Goal: Task Accomplishment & Management: Use online tool/utility

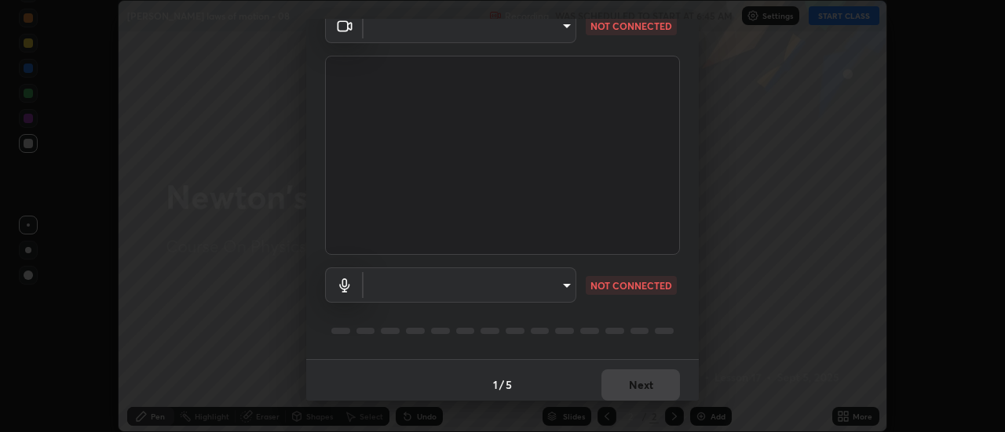
scroll to position [82, 0]
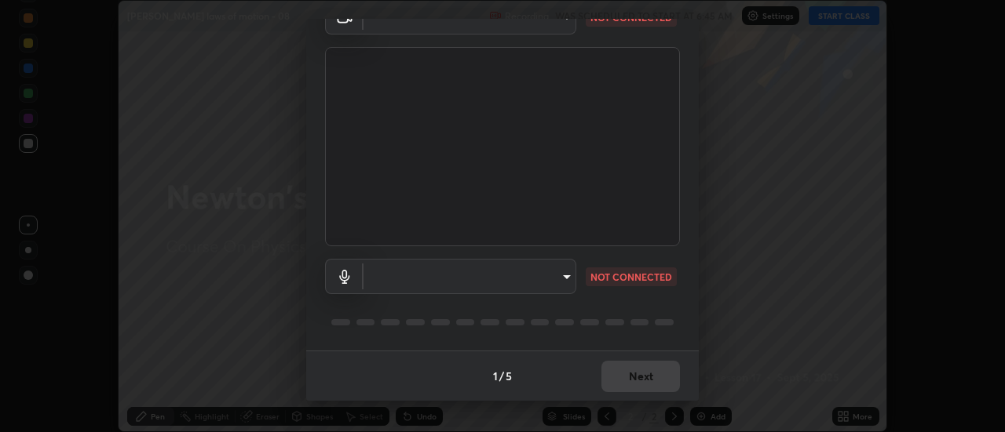
type input "985e4b1f72fc3b9494b48cef3b79fe3b682f9ae0bb15c20acfe574fe2aaad349"
type input "43e4aca742f9233188ca9c86760f2c266500901f205967e4990b21238306e05c"
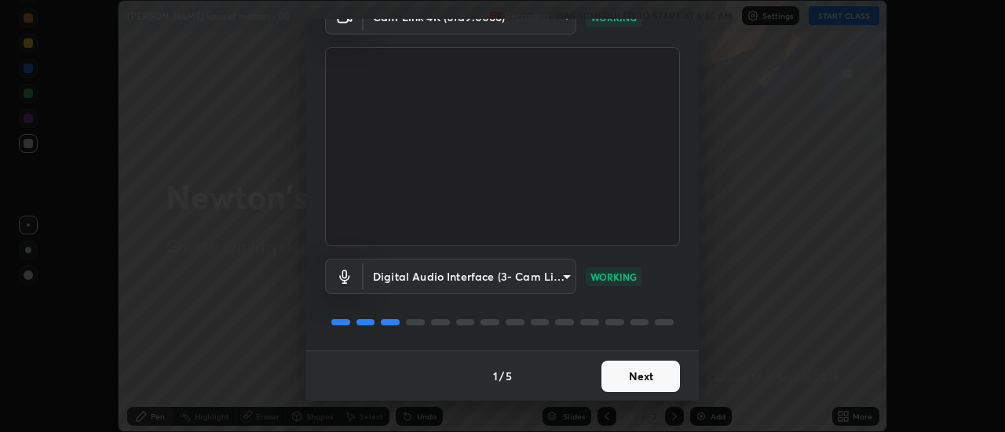
click at [637, 384] on button "Next" at bounding box center [640, 376] width 78 height 31
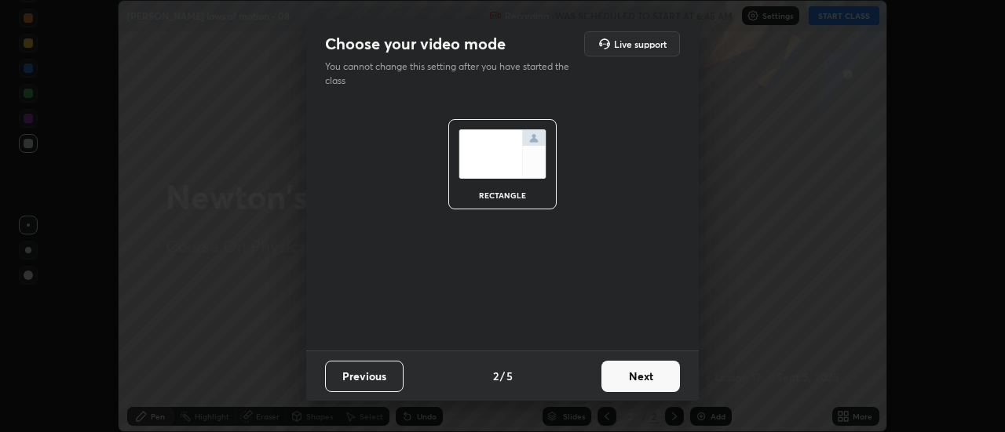
scroll to position [0, 0]
click at [640, 375] on button "Next" at bounding box center [640, 376] width 78 height 31
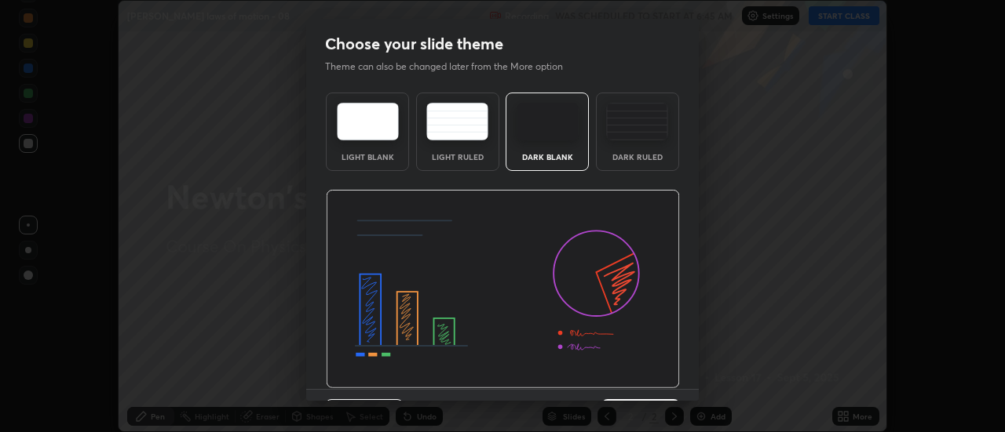
click at [645, 369] on img at bounding box center [503, 289] width 354 height 199
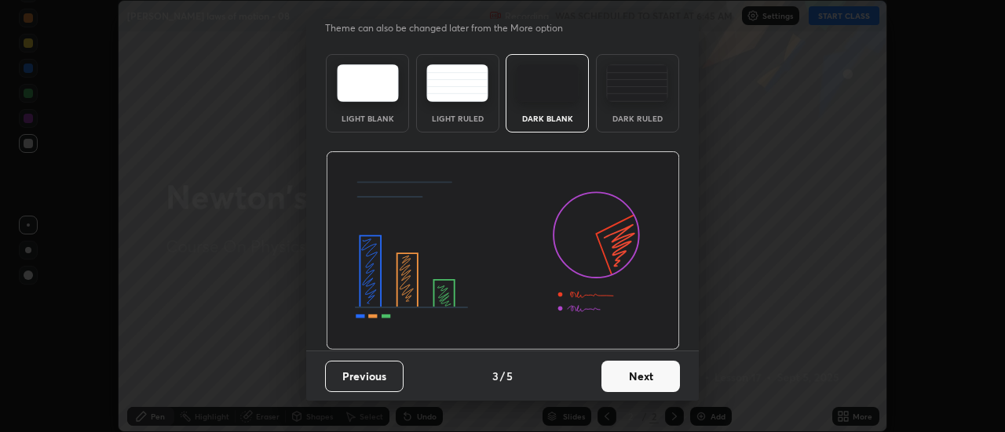
click at [641, 366] on button "Next" at bounding box center [640, 376] width 78 height 31
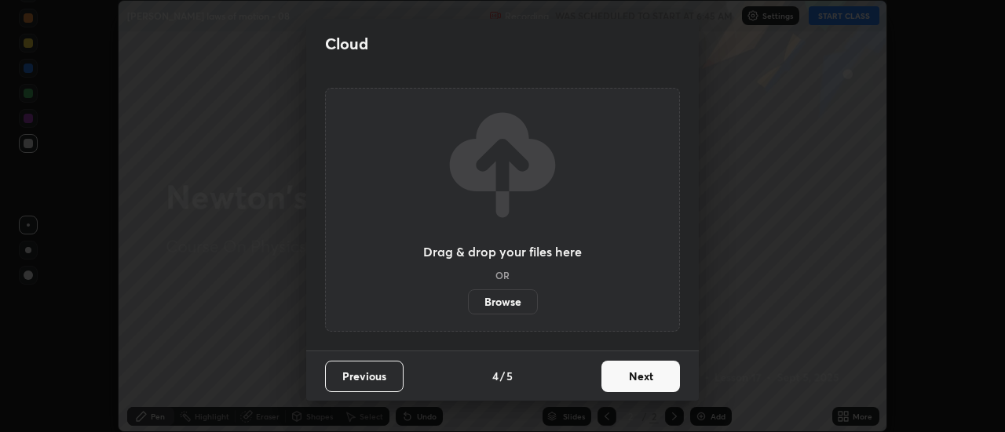
click at [648, 376] on button "Next" at bounding box center [640, 376] width 78 height 31
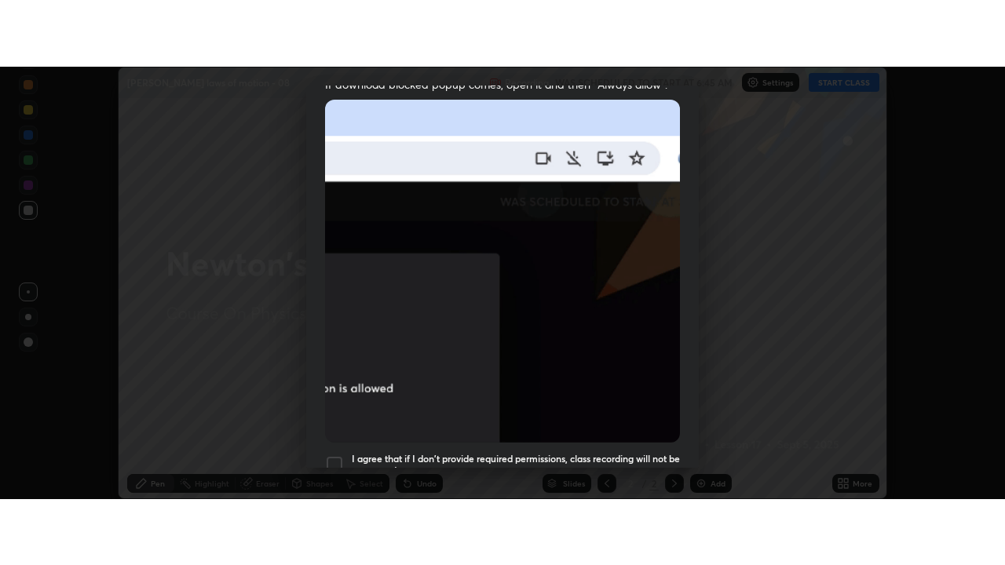
scroll to position [403, 0]
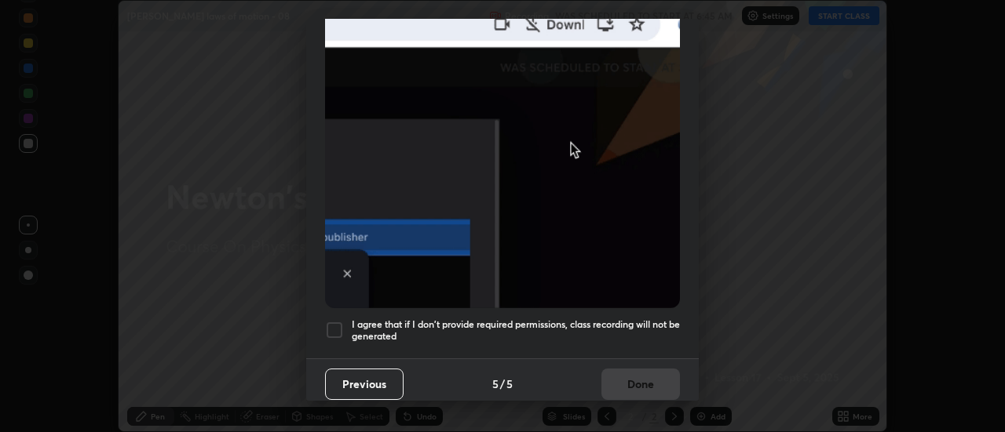
click at [622, 332] on h5 "I agree that if I don't provide required permissions, class recording will not …" at bounding box center [516, 331] width 328 height 24
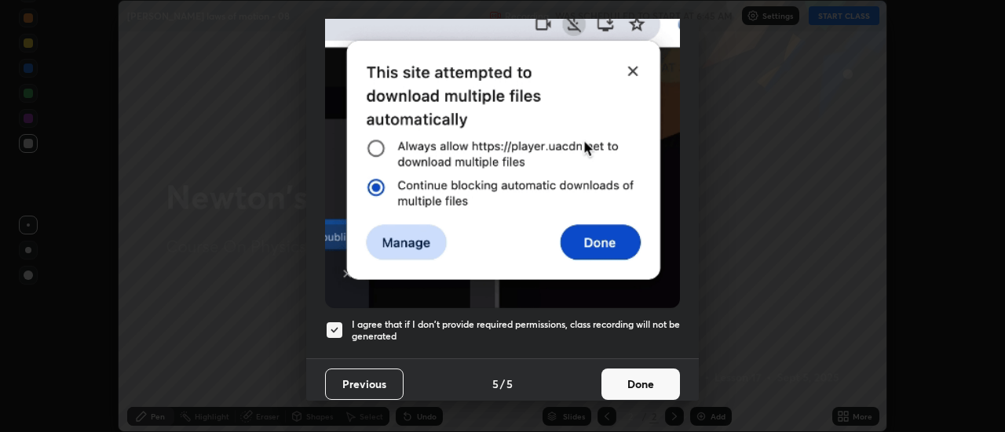
click at [638, 370] on button "Done" at bounding box center [640, 384] width 78 height 31
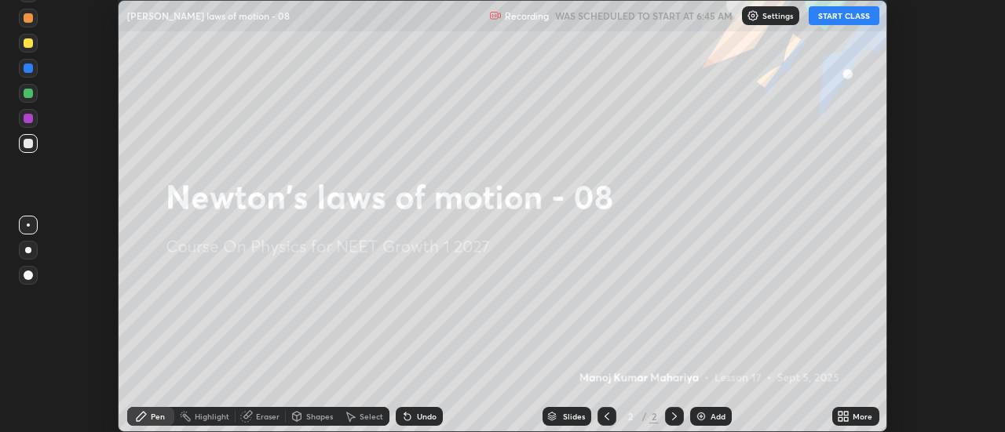
click at [846, 419] on icon at bounding box center [846, 420] width 4 height 4
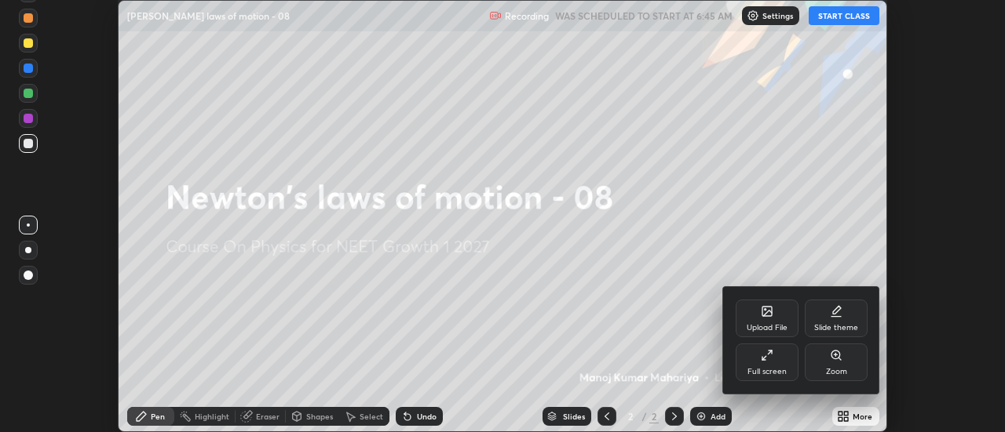
click at [772, 359] on icon at bounding box center [767, 355] width 13 height 13
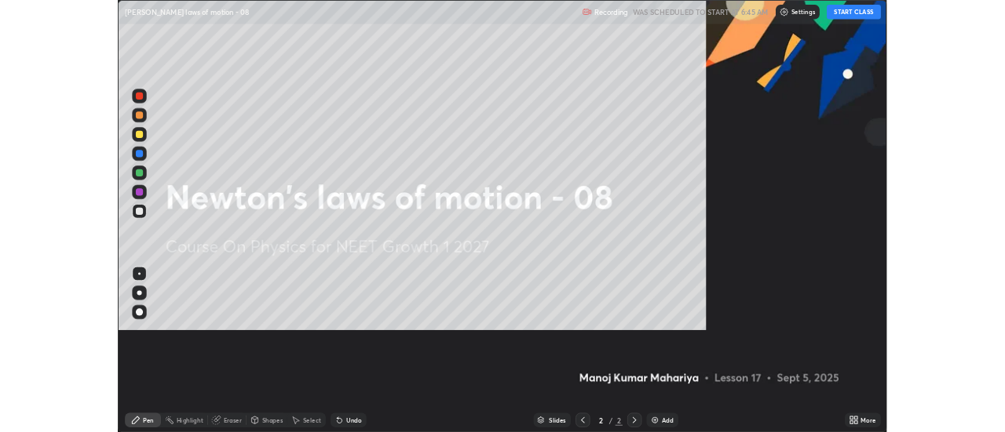
scroll to position [565, 1005]
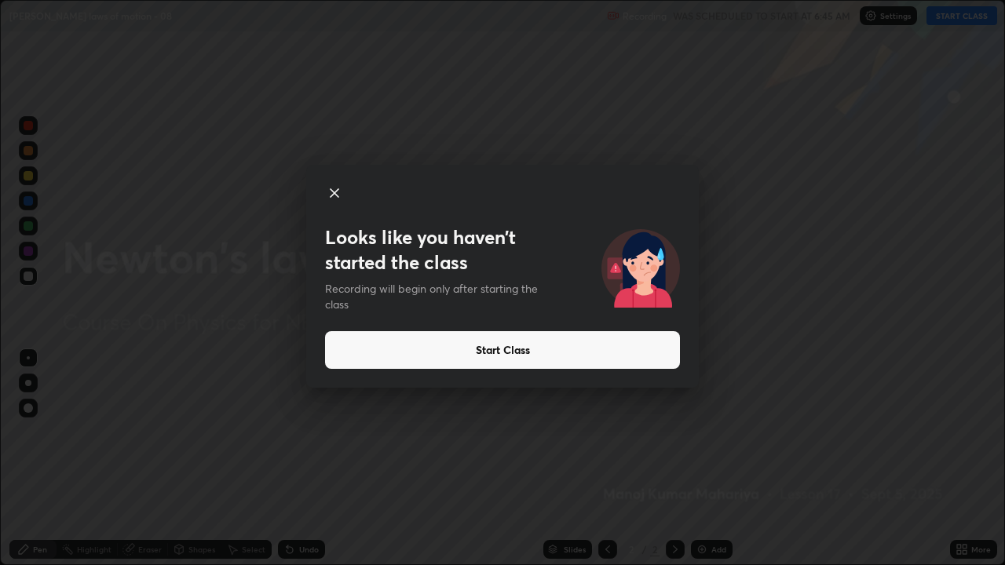
click at [641, 348] on button "Start Class" at bounding box center [502, 350] width 355 height 38
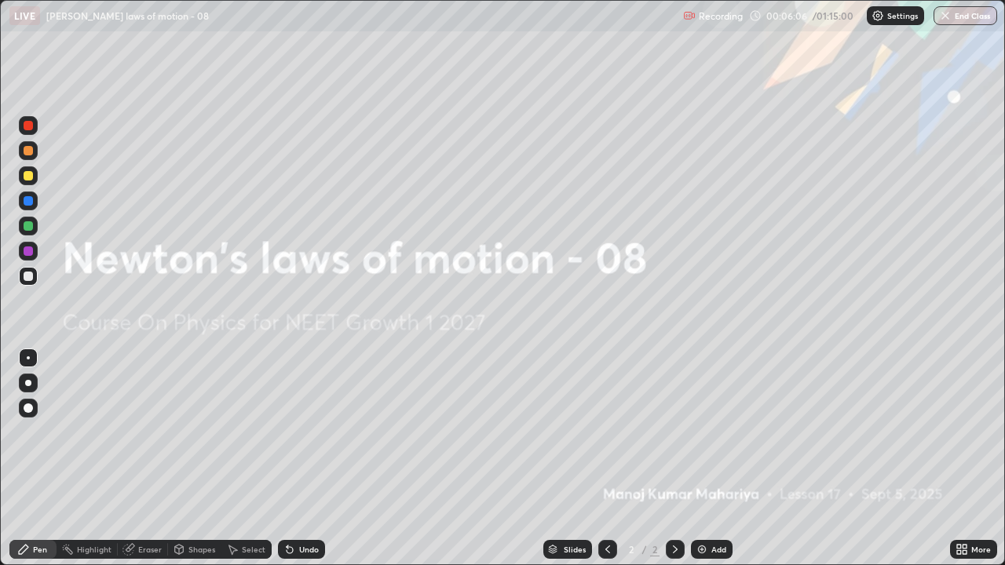
click at [696, 432] on img at bounding box center [701, 549] width 13 height 13
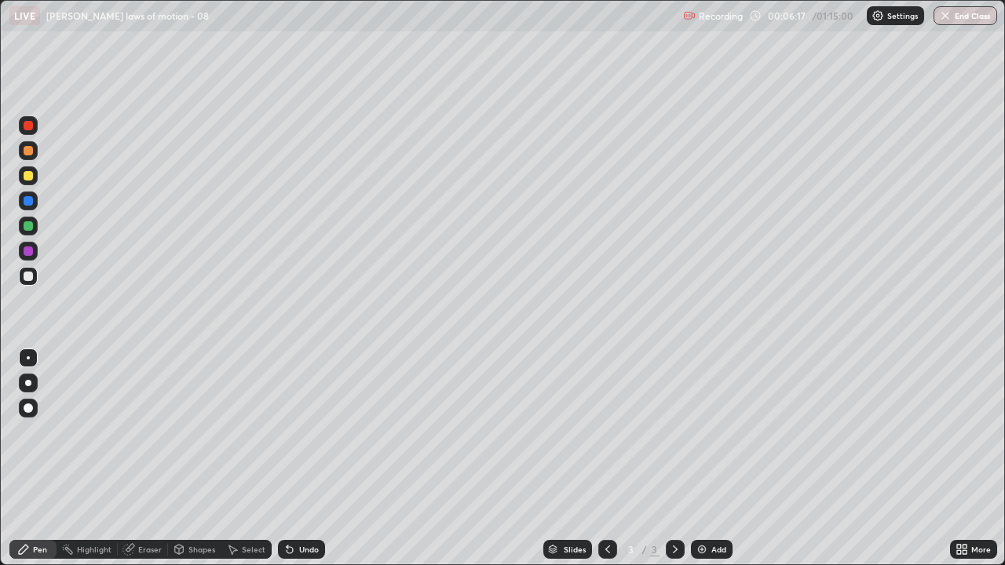
click at [27, 275] on div at bounding box center [28, 276] width 9 height 9
click at [28, 383] on div at bounding box center [28, 383] width 6 height 6
click at [42, 432] on div "Pen" at bounding box center [40, 549] width 14 height 8
click at [28, 382] on div at bounding box center [28, 383] width 6 height 6
click at [28, 383] on div at bounding box center [28, 383] width 6 height 6
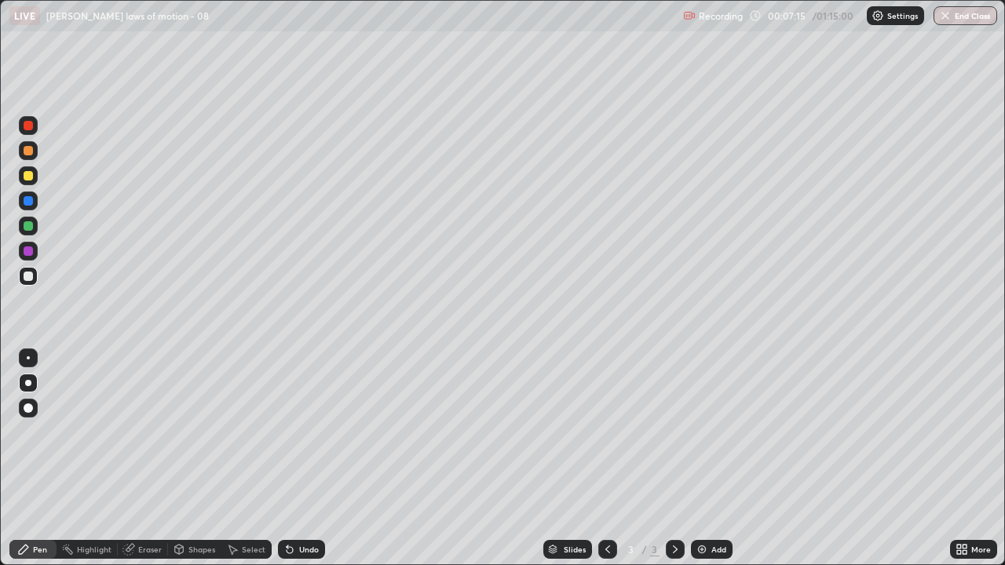
click at [198, 432] on div "Shapes" at bounding box center [201, 549] width 27 height 8
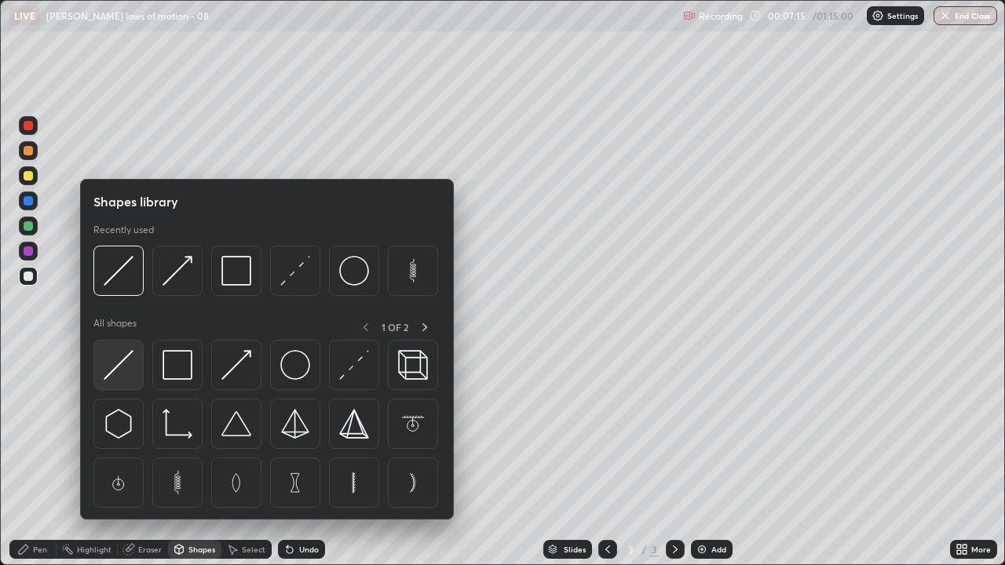
click at [124, 364] on img at bounding box center [119, 365] width 30 height 30
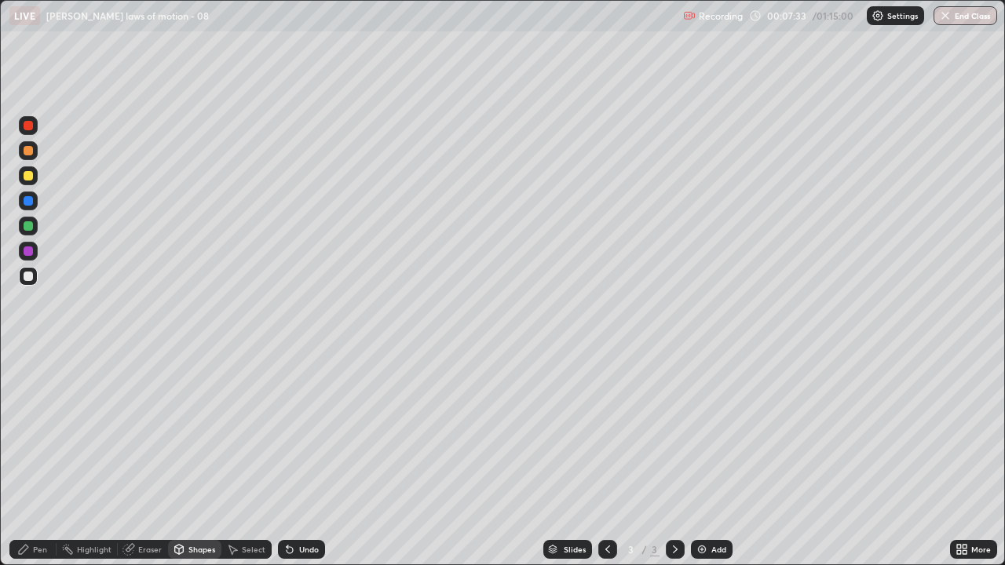
click at [41, 432] on div "Pen" at bounding box center [40, 549] width 14 height 8
click at [199, 432] on div "Shapes" at bounding box center [201, 549] width 27 height 8
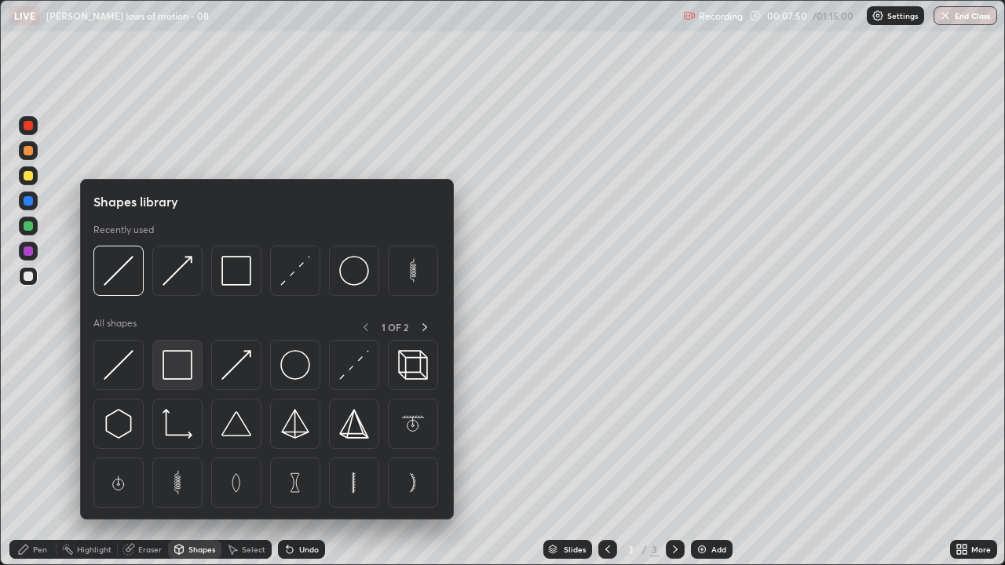
click at [187, 360] on img at bounding box center [177, 365] width 30 height 30
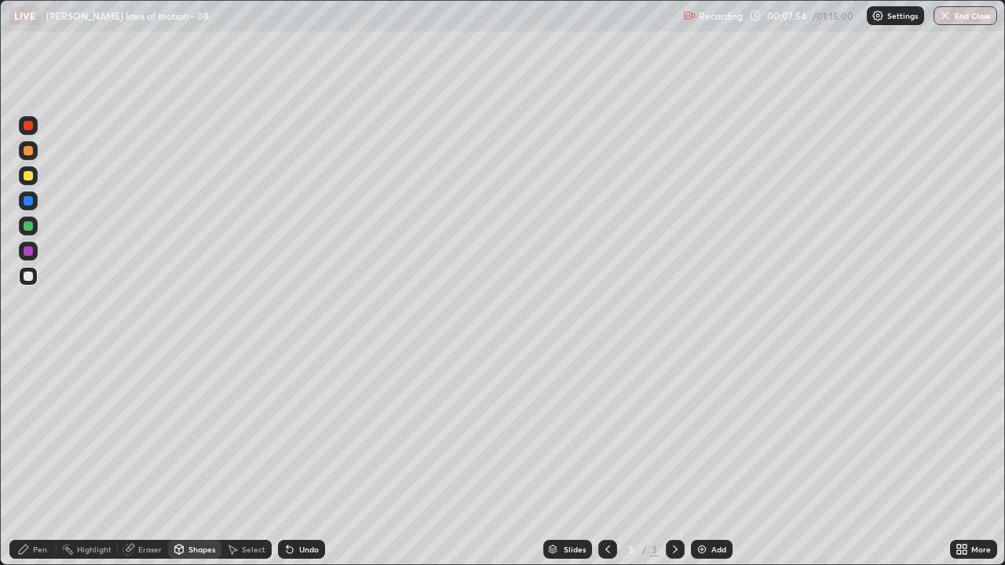
click at [286, 432] on icon at bounding box center [287, 546] width 2 height 2
click at [27, 178] on div at bounding box center [28, 175] width 9 height 9
click at [196, 432] on div "Shapes" at bounding box center [201, 549] width 27 height 8
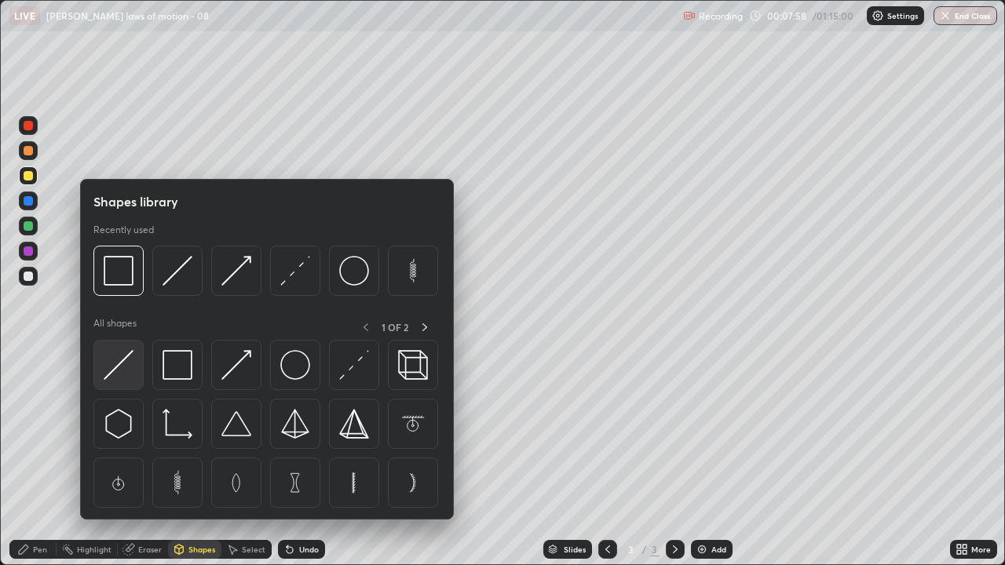
click at [126, 359] on img at bounding box center [119, 365] width 30 height 30
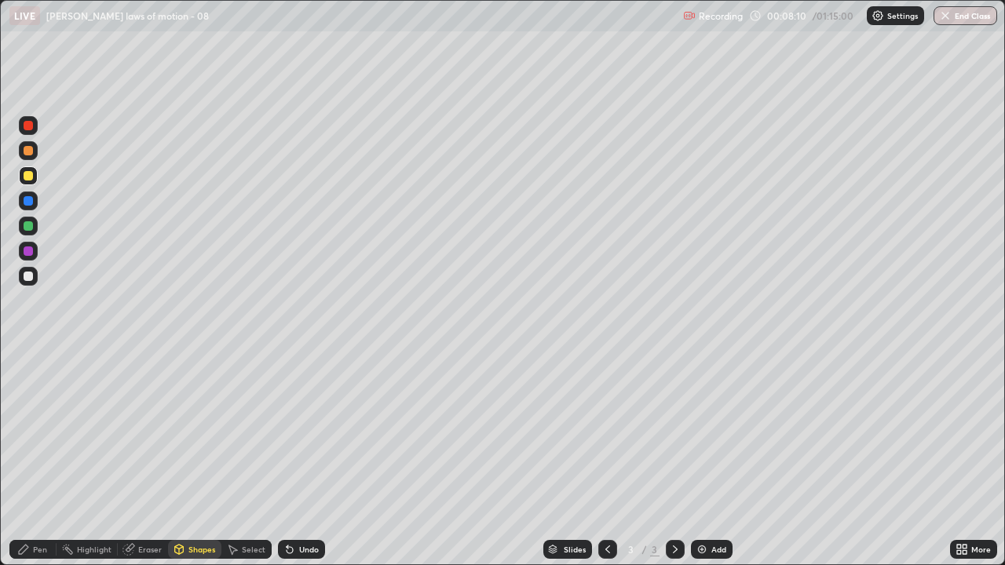
click at [202, 432] on div "Shapes" at bounding box center [201, 549] width 27 height 8
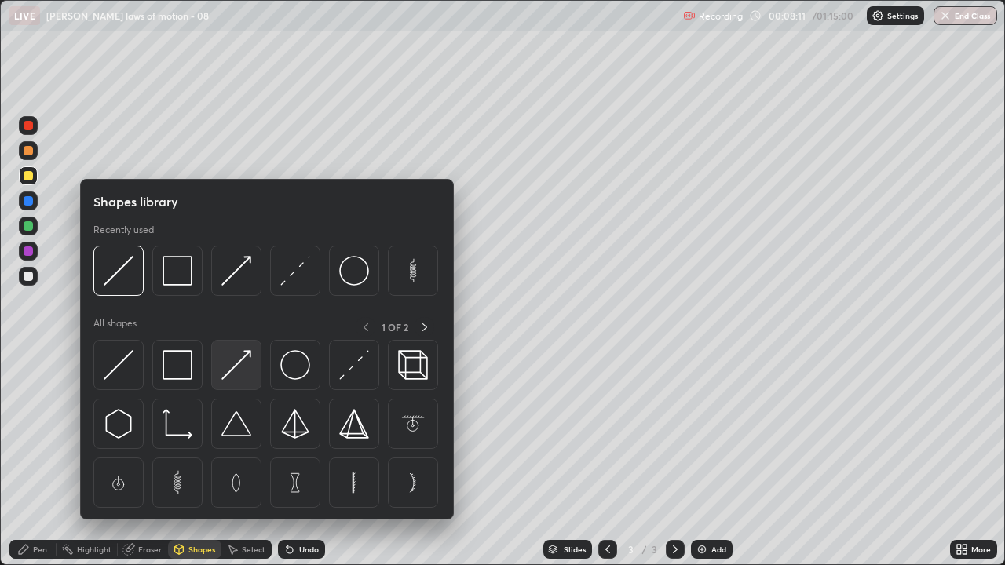
click at [234, 375] on img at bounding box center [236, 365] width 30 height 30
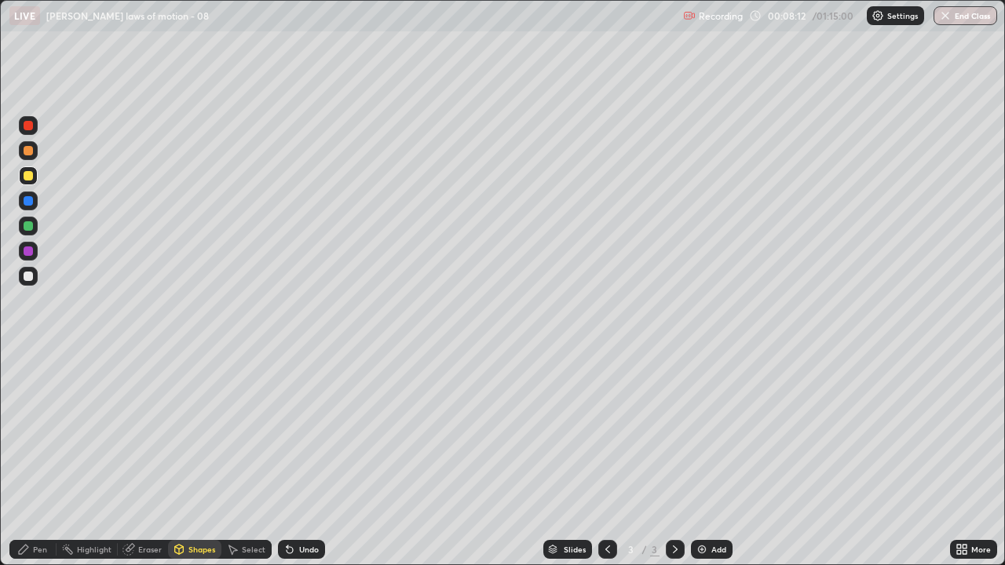
click at [27, 154] on div at bounding box center [28, 150] width 9 height 9
click at [36, 432] on div "Pen" at bounding box center [32, 549] width 47 height 19
click at [290, 432] on icon at bounding box center [289, 550] width 6 height 6
click at [291, 432] on div "Undo" at bounding box center [301, 549] width 47 height 19
click at [202, 432] on div "Shapes" at bounding box center [201, 549] width 27 height 8
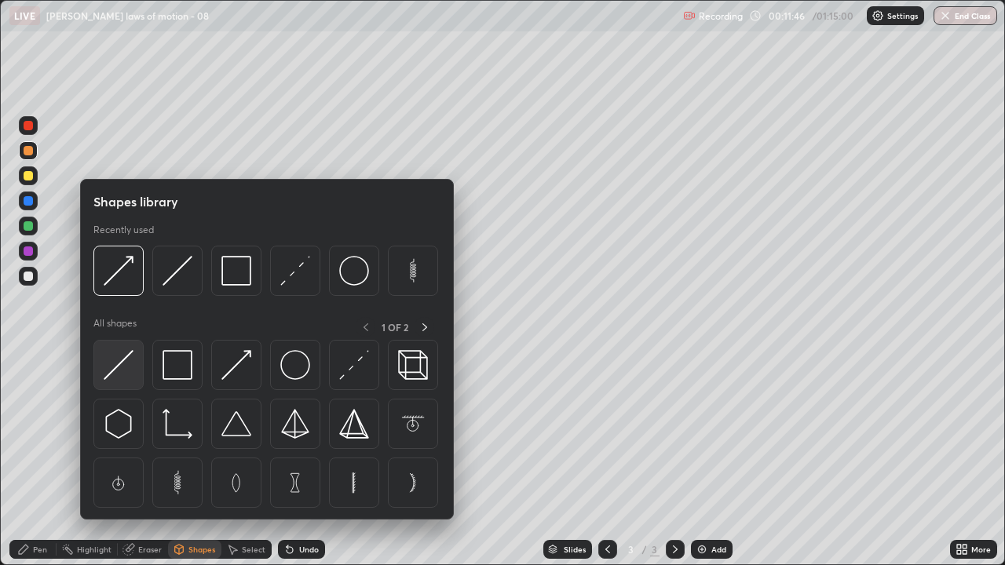
click at [110, 375] on img at bounding box center [119, 365] width 30 height 30
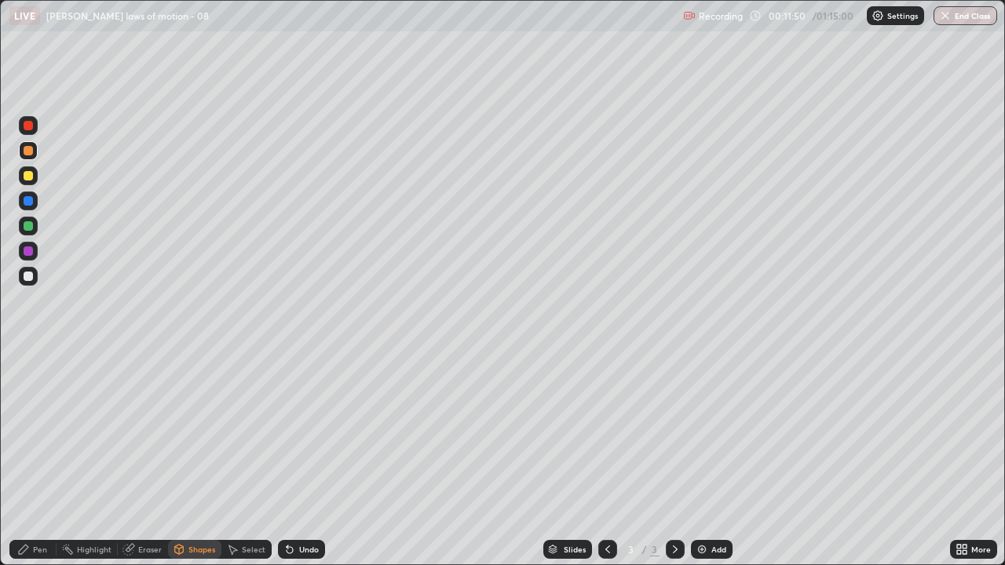
click at [195, 432] on div "Shapes" at bounding box center [201, 549] width 27 height 8
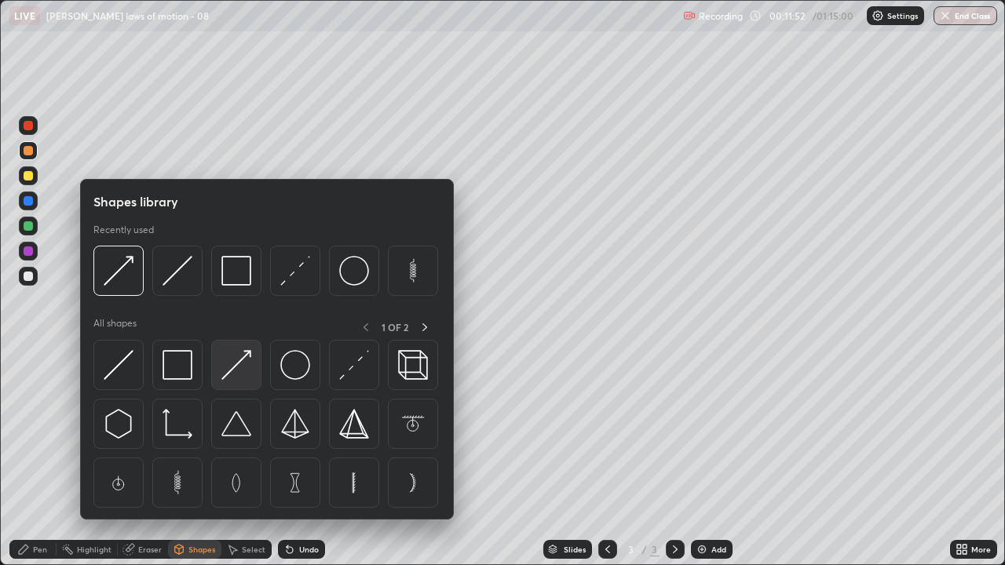
click at [224, 372] on img at bounding box center [236, 365] width 30 height 30
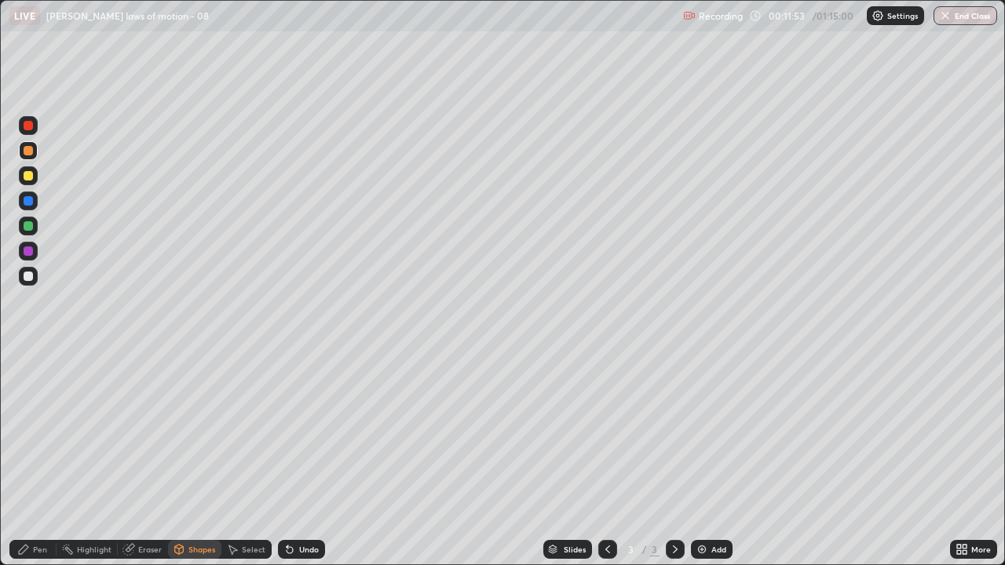
click at [27, 279] on div at bounding box center [28, 276] width 9 height 9
click at [29, 152] on div at bounding box center [28, 150] width 9 height 9
click at [27, 276] on div at bounding box center [28, 276] width 9 height 9
click at [45, 432] on div "Pen" at bounding box center [40, 549] width 14 height 8
click at [198, 432] on div "Shapes" at bounding box center [201, 549] width 27 height 8
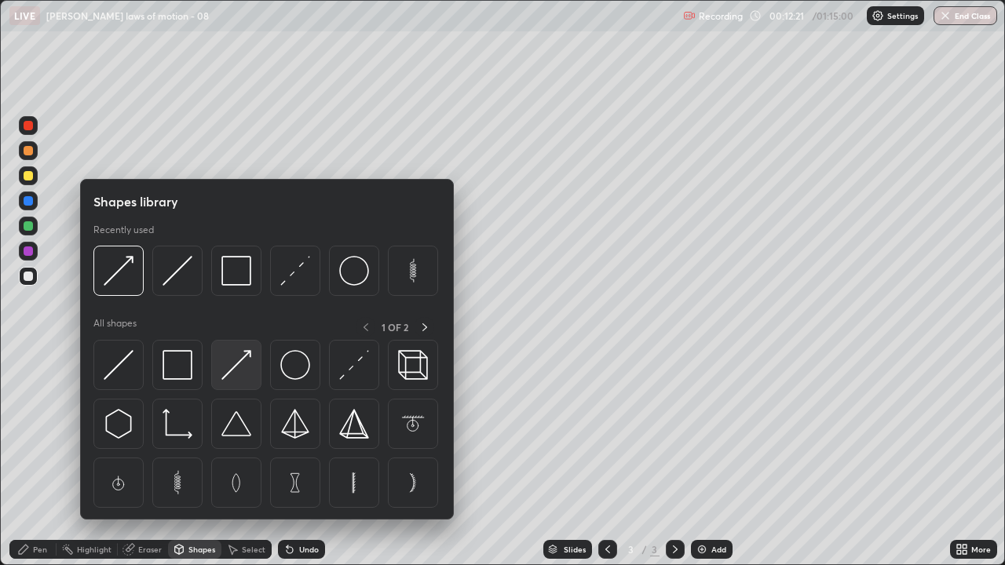
click at [228, 373] on img at bounding box center [236, 365] width 30 height 30
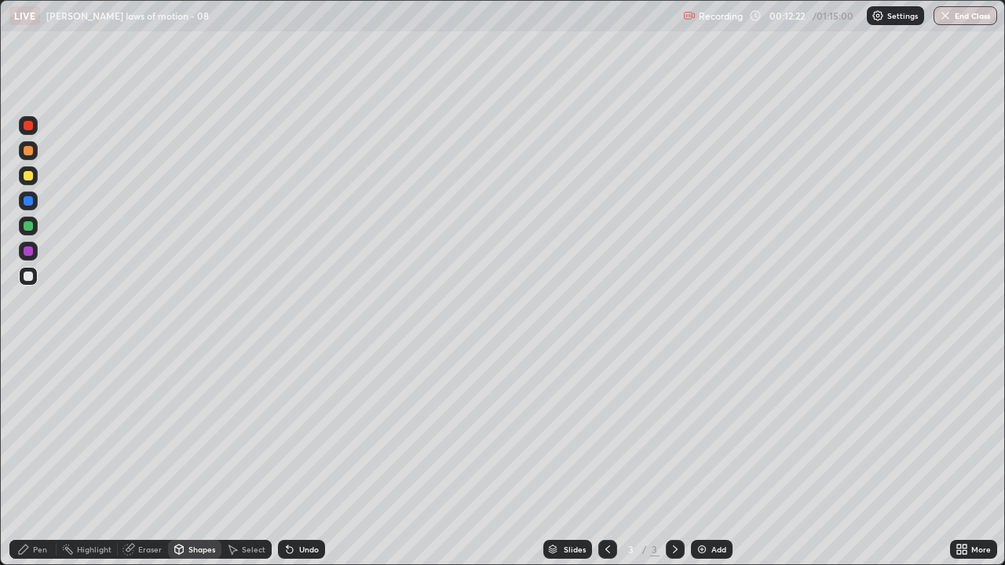
click at [26, 180] on div at bounding box center [28, 175] width 9 height 9
click at [36, 432] on div "Pen" at bounding box center [40, 549] width 14 height 8
click at [286, 432] on icon at bounding box center [289, 550] width 6 height 6
click at [200, 432] on div "Shapes" at bounding box center [201, 549] width 27 height 8
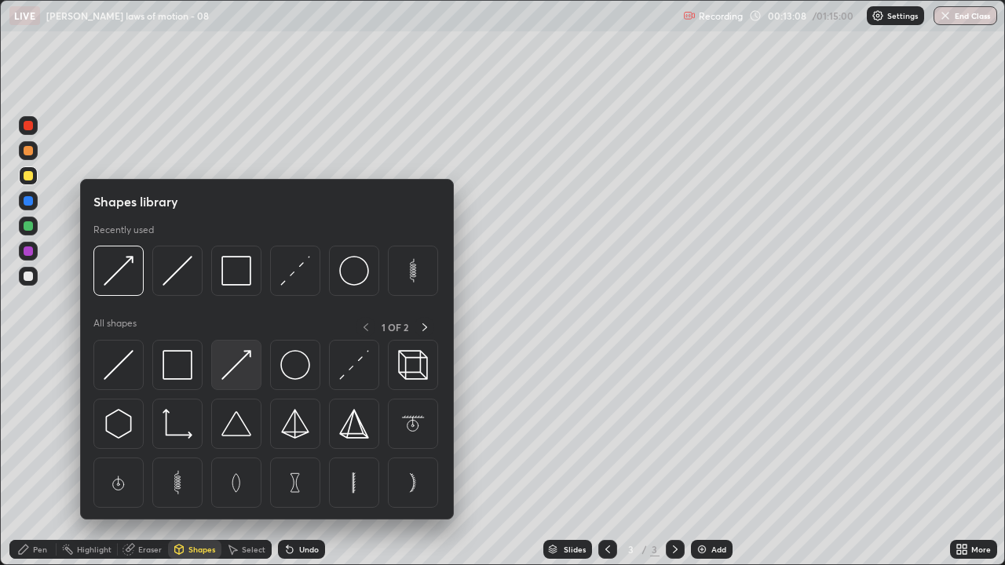
click at [231, 370] on img at bounding box center [236, 365] width 30 height 30
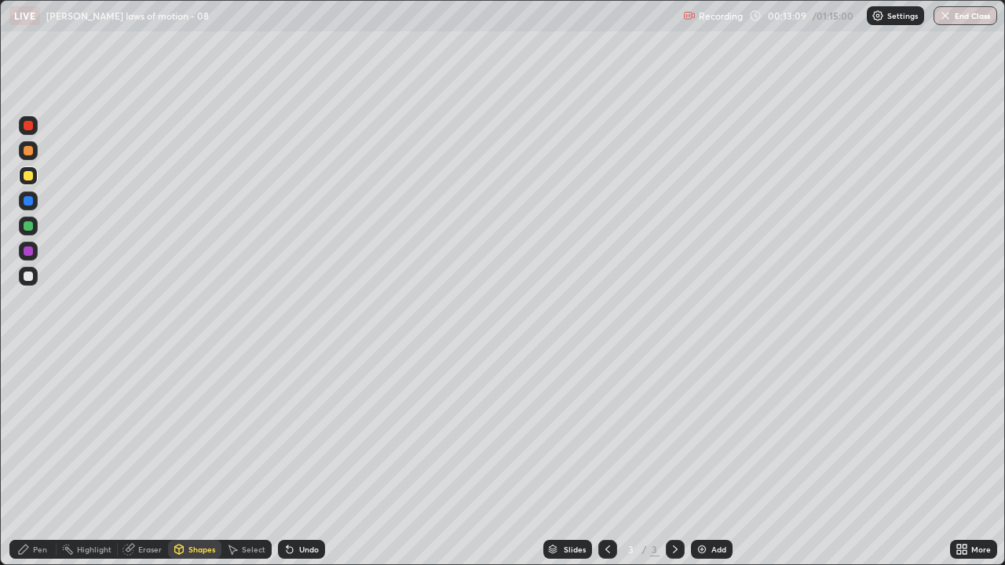
click at [27, 153] on div at bounding box center [28, 150] width 9 height 9
click at [26, 277] on div at bounding box center [28, 276] width 9 height 9
click at [303, 432] on div "Undo" at bounding box center [309, 549] width 20 height 8
click at [303, 432] on div "Undo" at bounding box center [301, 549] width 47 height 19
click at [294, 432] on div "Undo" at bounding box center [301, 549] width 47 height 19
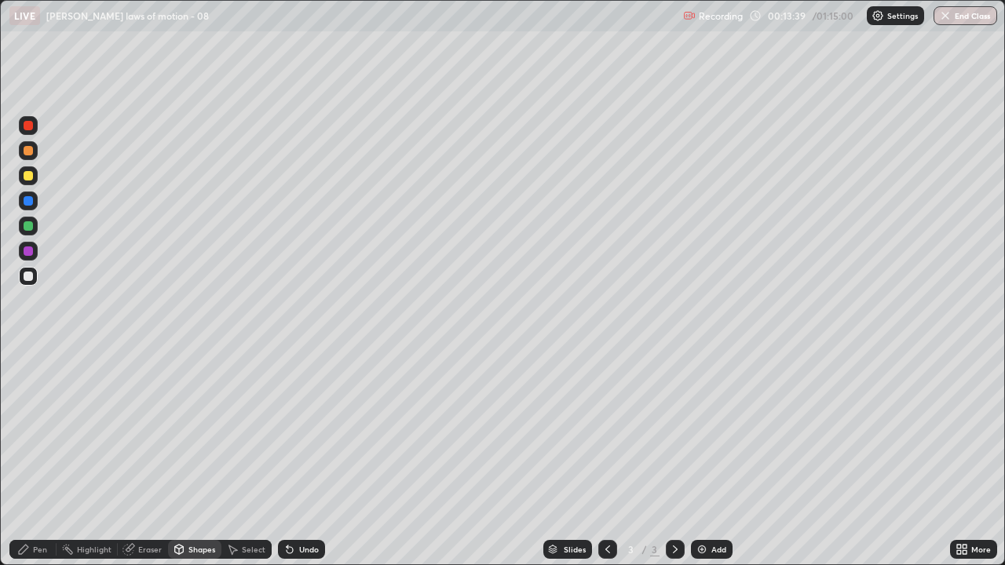
click at [293, 432] on icon at bounding box center [289, 549] width 13 height 13
click at [43, 432] on div "Pen" at bounding box center [40, 549] width 14 height 8
click at [24, 273] on div at bounding box center [28, 276] width 9 height 9
click at [196, 432] on div "Shapes" at bounding box center [201, 549] width 27 height 8
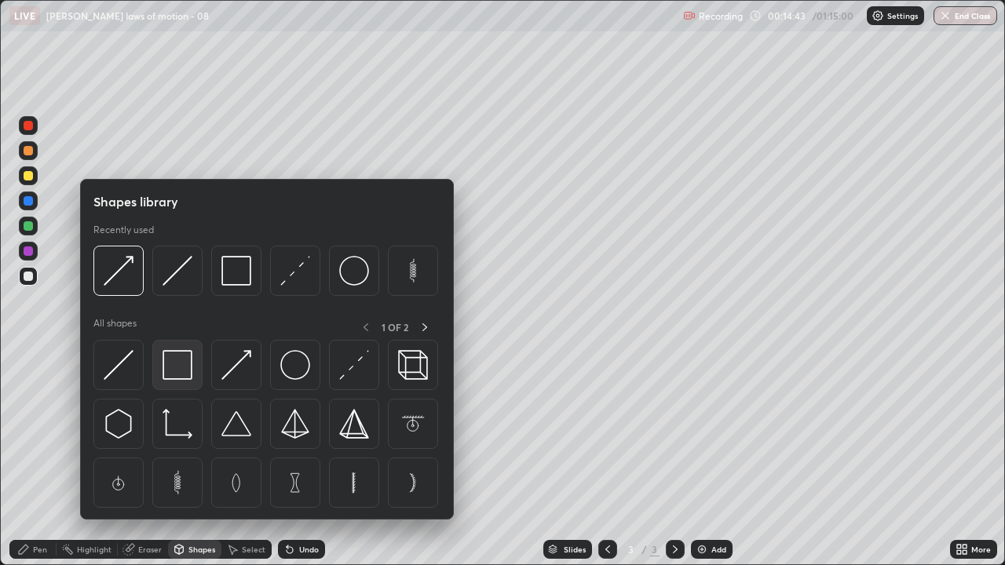
click at [190, 377] on img at bounding box center [177, 365] width 30 height 30
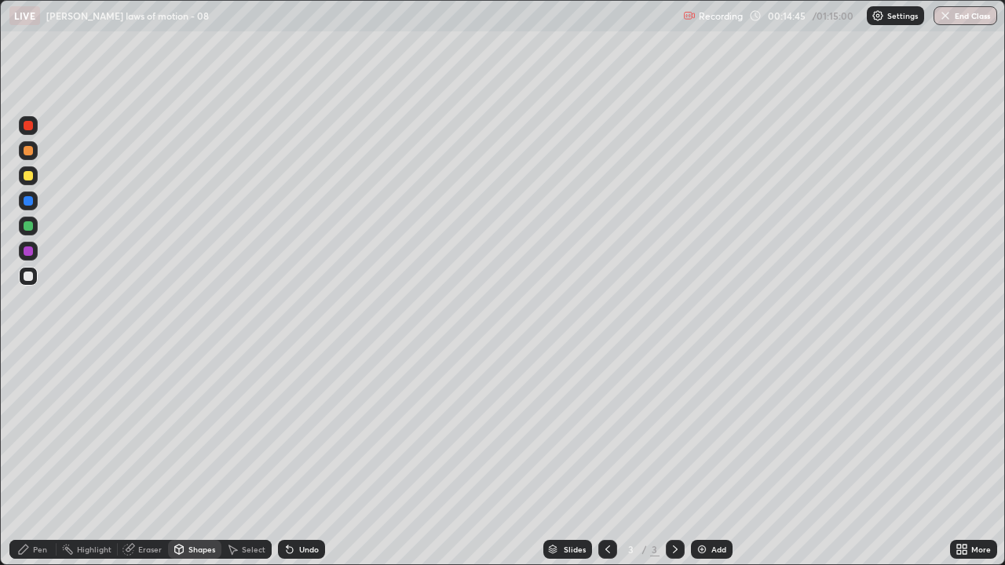
click at [195, 432] on div "Shapes" at bounding box center [201, 549] width 27 height 8
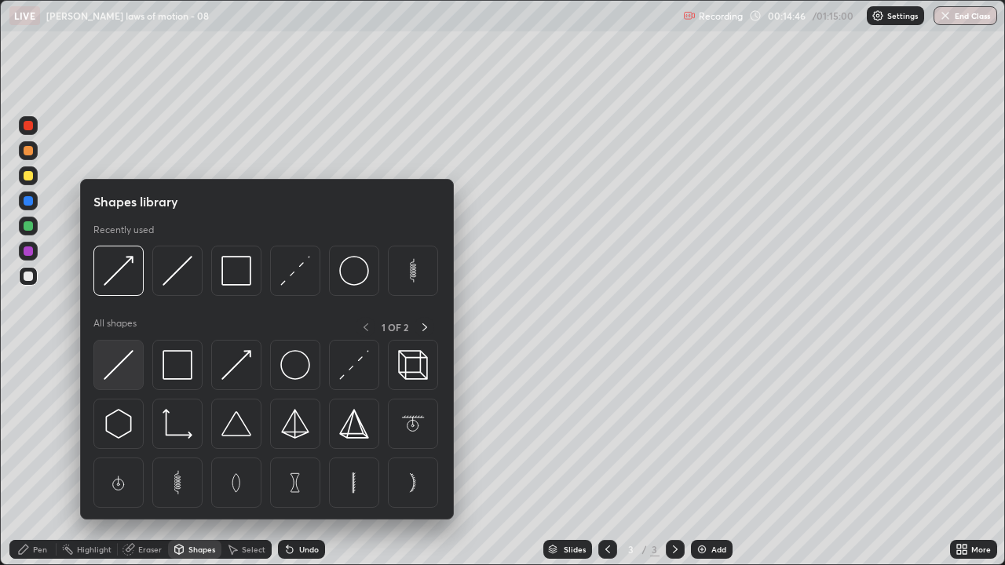
click at [126, 362] on img at bounding box center [119, 365] width 30 height 30
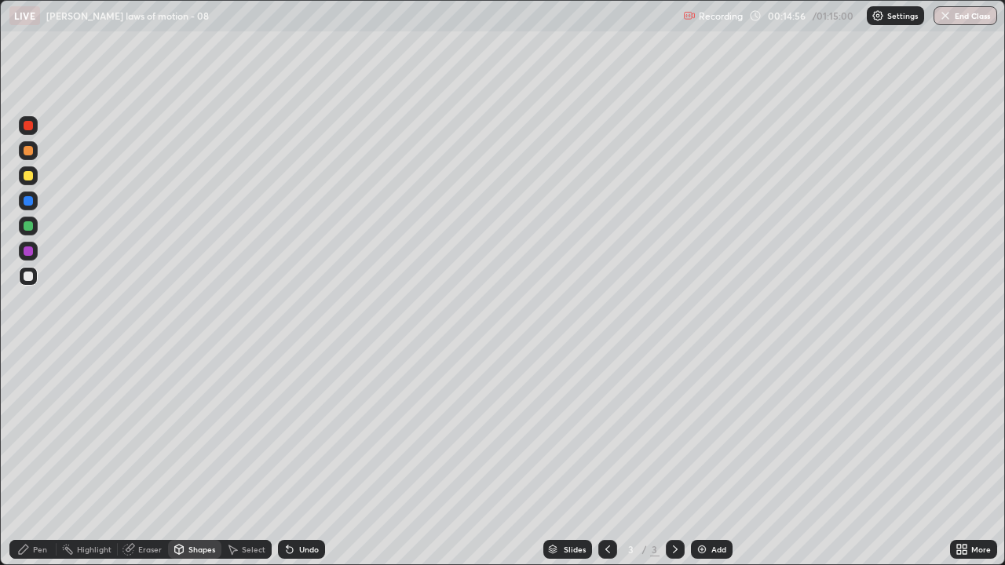
click at [209, 432] on div "Shapes" at bounding box center [194, 549] width 53 height 19
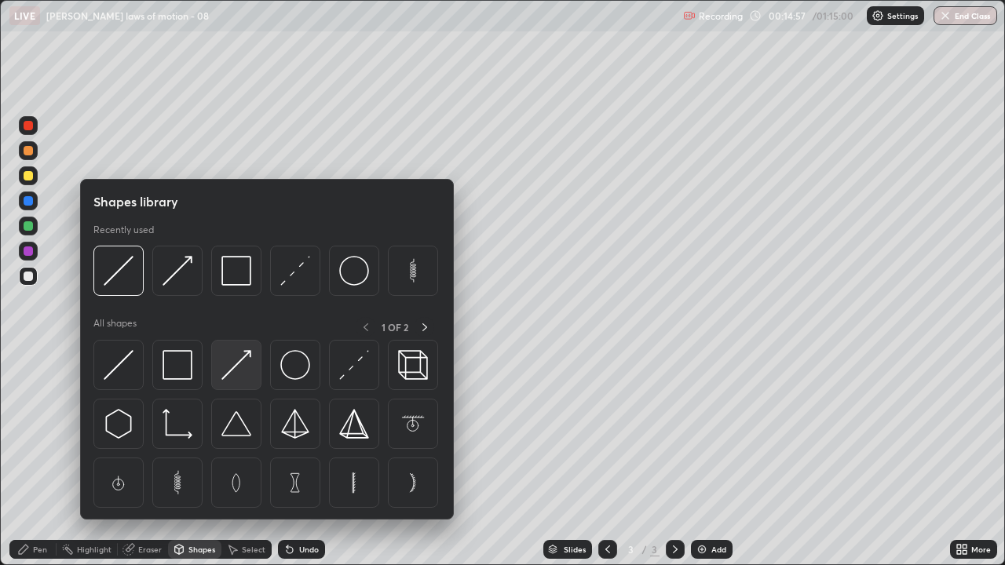
click at [234, 362] on img at bounding box center [236, 365] width 30 height 30
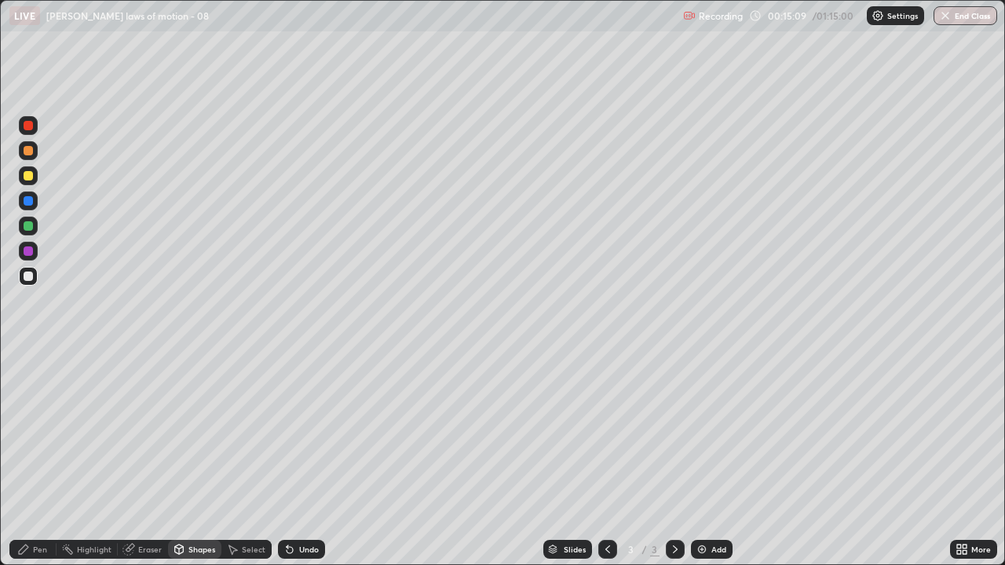
click at [37, 432] on div "Pen" at bounding box center [40, 549] width 14 height 8
click at [28, 277] on div at bounding box center [28, 276] width 9 height 9
click at [202, 432] on div "Shapes" at bounding box center [201, 549] width 27 height 8
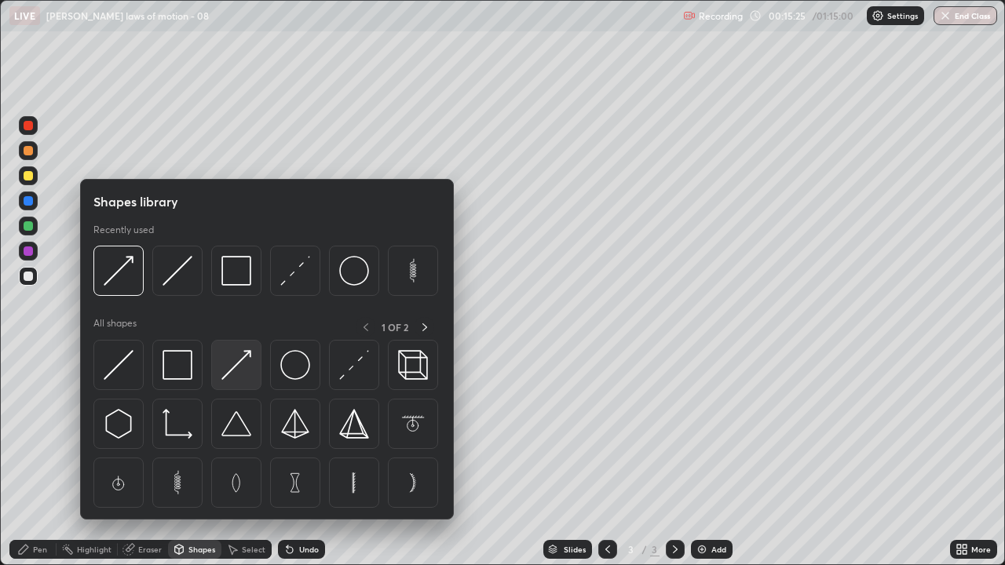
click at [232, 370] on img at bounding box center [236, 365] width 30 height 30
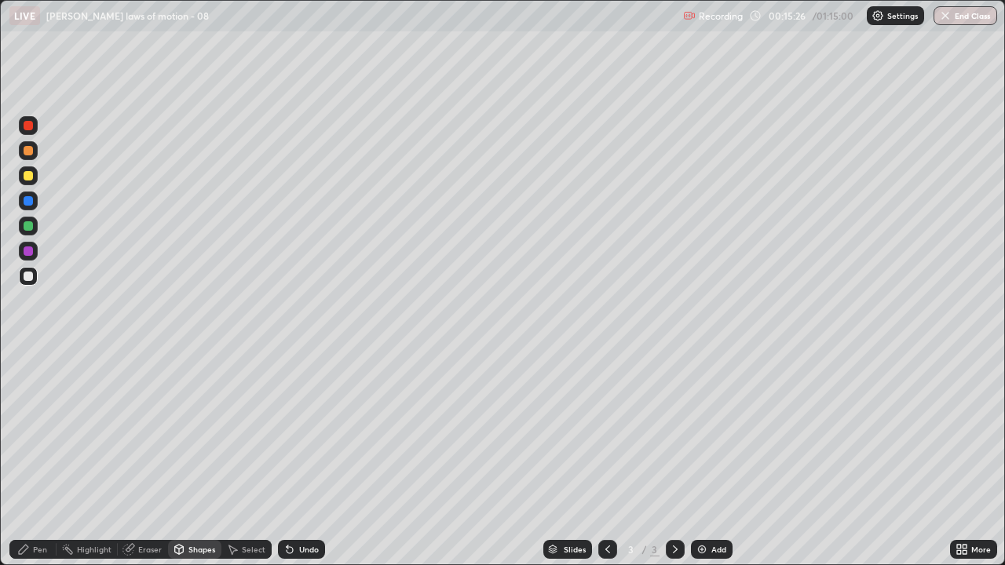
click at [27, 276] on div at bounding box center [28, 276] width 9 height 9
click at [45, 432] on div "Pen" at bounding box center [32, 549] width 47 height 19
click at [30, 283] on div at bounding box center [28, 276] width 19 height 19
click at [708, 432] on div "Add" at bounding box center [712, 549] width 42 height 19
click at [598, 432] on div at bounding box center [607, 549] width 19 height 19
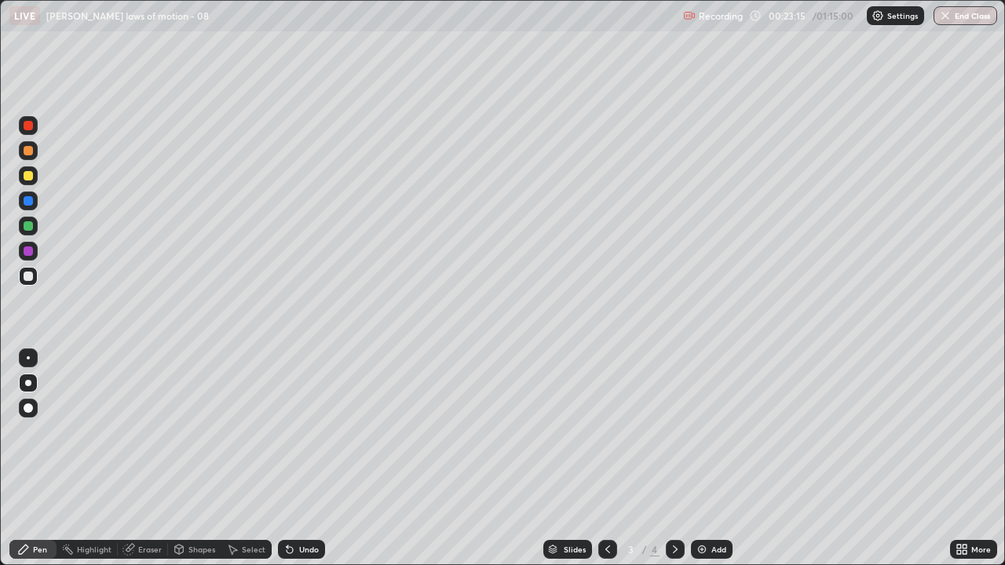
click at [674, 432] on div at bounding box center [675, 549] width 19 height 19
click at [28, 277] on div at bounding box center [28, 276] width 9 height 9
click at [195, 432] on div "Shapes" at bounding box center [194, 549] width 53 height 19
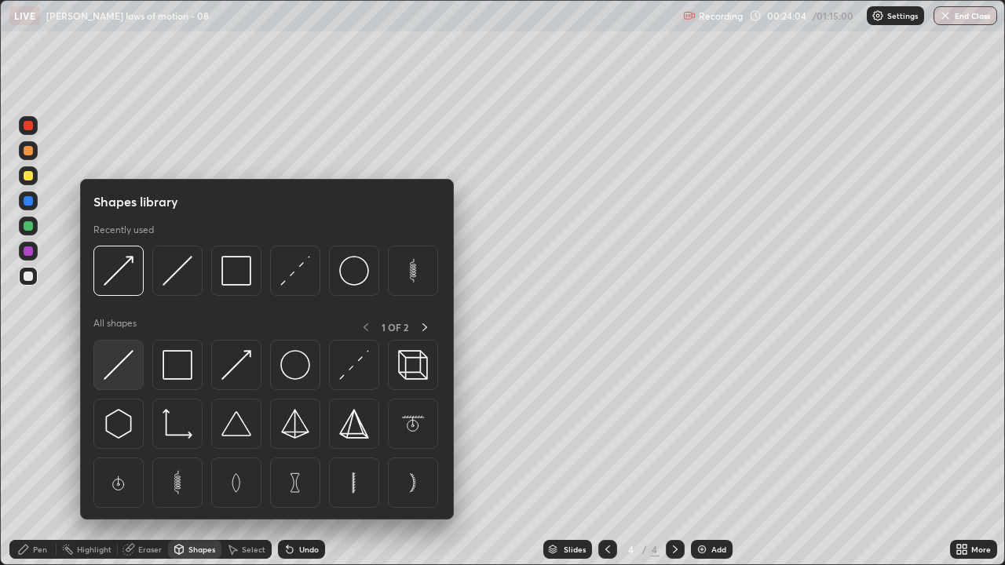
click at [119, 361] on img at bounding box center [119, 365] width 30 height 30
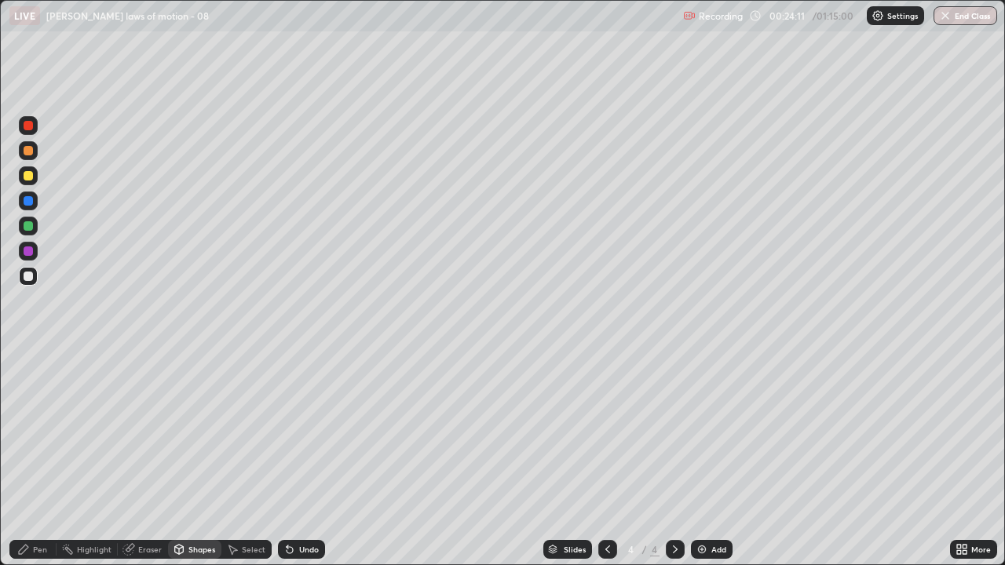
click at [35, 432] on div "Pen" at bounding box center [40, 549] width 14 height 8
click at [29, 177] on div at bounding box center [28, 175] width 9 height 9
click at [286, 432] on icon at bounding box center [289, 550] width 6 height 6
click at [286, 432] on icon at bounding box center [287, 546] width 2 height 2
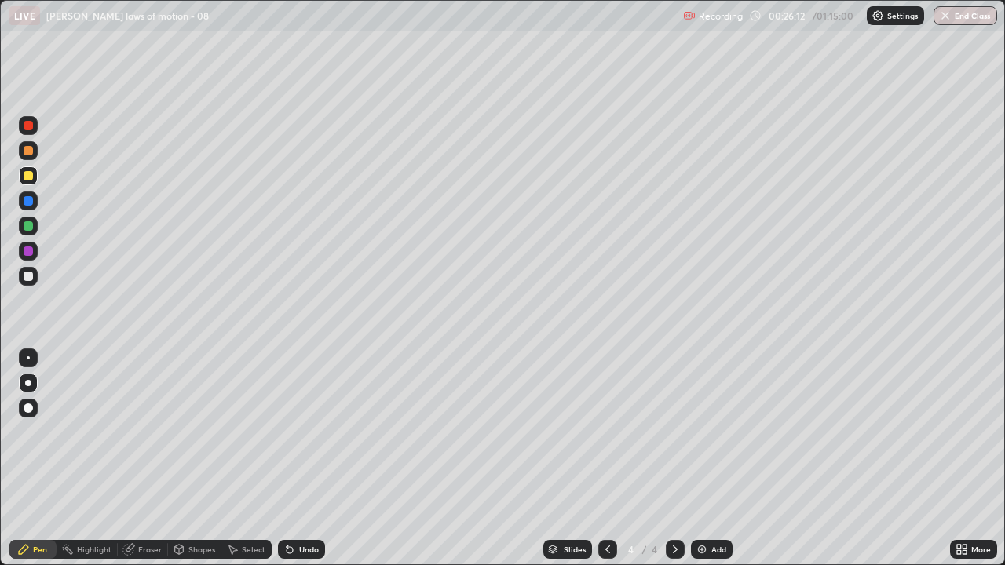
click at [286, 432] on icon at bounding box center [289, 550] width 6 height 6
click at [292, 432] on icon at bounding box center [289, 549] width 13 height 13
click at [290, 432] on icon at bounding box center [289, 549] width 13 height 13
click at [290, 432] on icon at bounding box center [289, 550] width 6 height 6
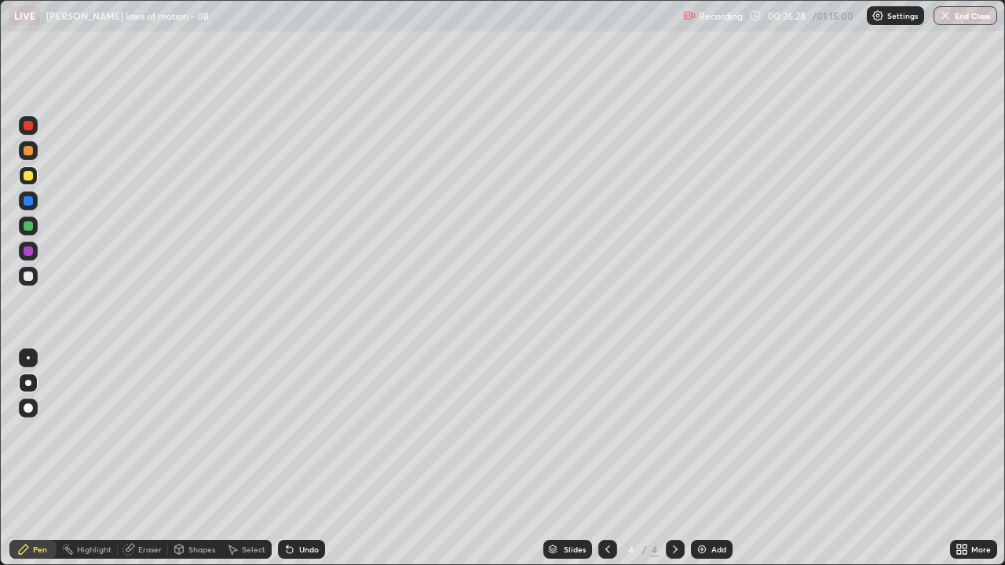
click at [293, 432] on icon at bounding box center [289, 549] width 13 height 13
click at [291, 432] on icon at bounding box center [289, 549] width 13 height 13
click at [290, 432] on icon at bounding box center [289, 550] width 6 height 6
click at [286, 432] on icon at bounding box center [289, 550] width 6 height 6
click at [289, 432] on div "Undo" at bounding box center [301, 549] width 47 height 19
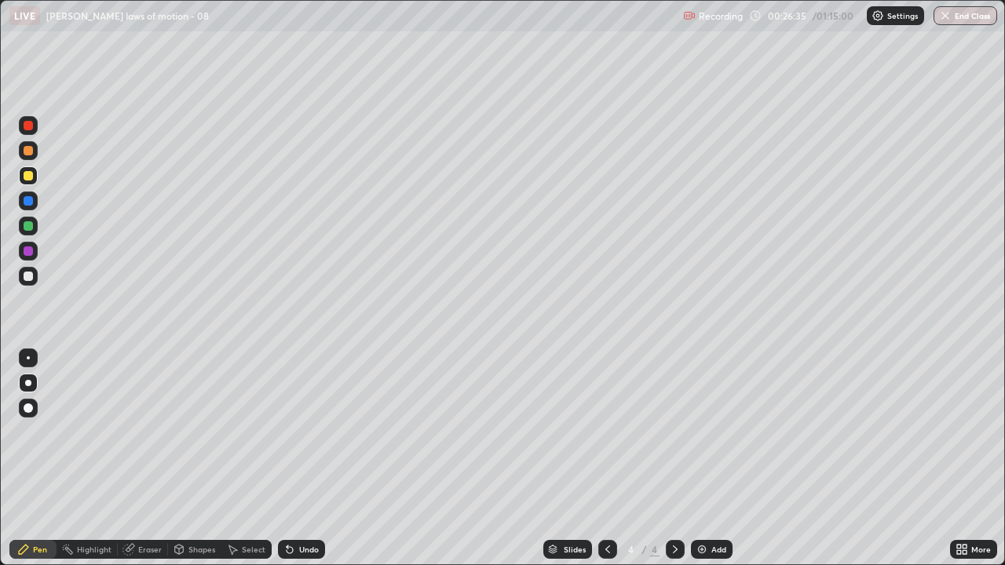
click at [286, 432] on icon at bounding box center [287, 546] width 2 height 2
click at [289, 432] on icon at bounding box center [289, 550] width 6 height 6
click at [286, 432] on icon at bounding box center [289, 550] width 6 height 6
click at [287, 432] on icon at bounding box center [289, 550] width 6 height 6
click at [28, 276] on div at bounding box center [28, 276] width 9 height 9
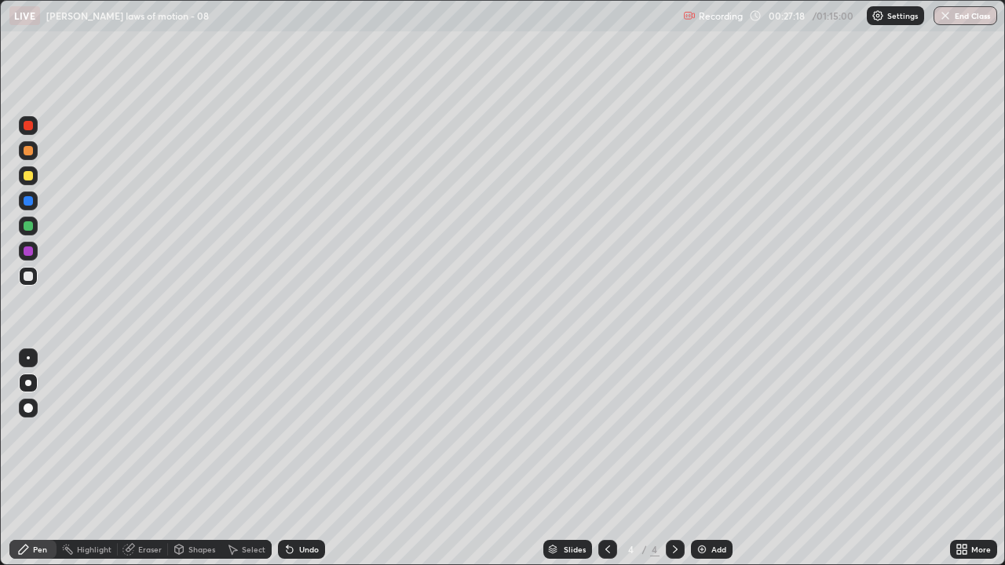
click at [290, 432] on icon at bounding box center [289, 550] width 6 height 6
click at [287, 432] on icon at bounding box center [289, 550] width 6 height 6
click at [288, 432] on icon at bounding box center [289, 550] width 6 height 6
click at [286, 432] on icon at bounding box center [289, 550] width 6 height 6
click at [288, 432] on icon at bounding box center [289, 550] width 6 height 6
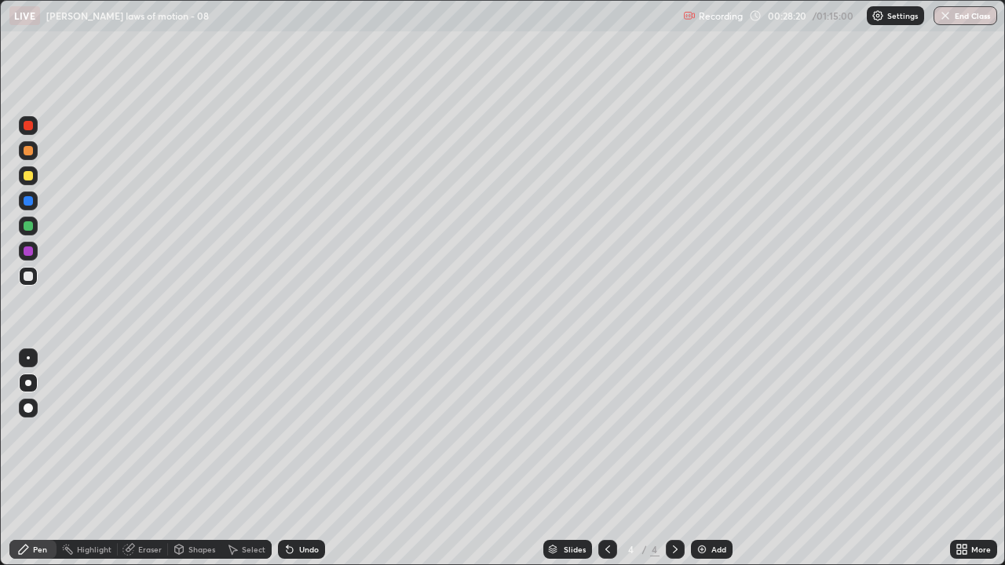
click at [287, 432] on icon at bounding box center [289, 550] width 6 height 6
click at [286, 432] on icon at bounding box center [289, 550] width 6 height 6
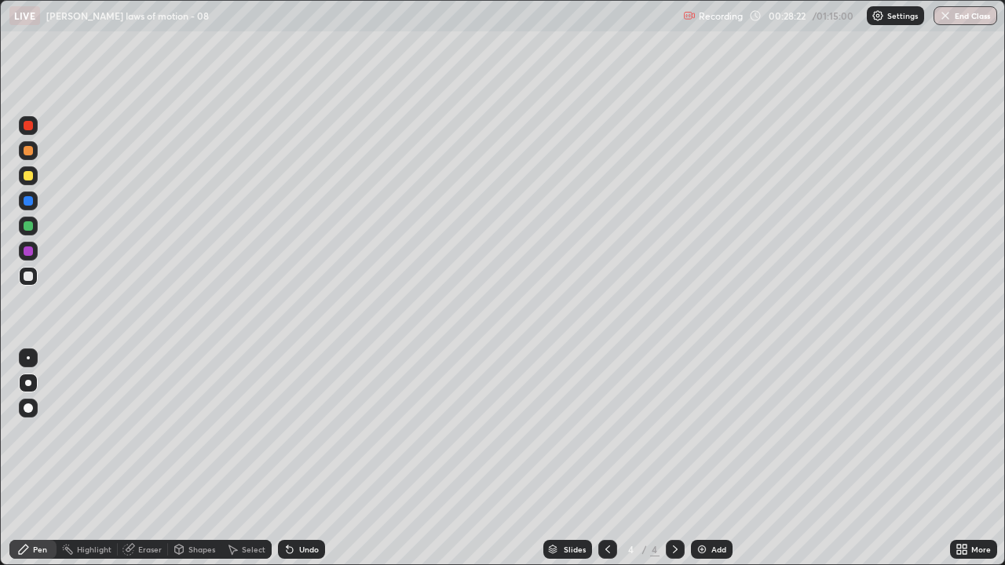
click at [288, 432] on icon at bounding box center [289, 549] width 13 height 13
click at [287, 432] on icon at bounding box center [289, 550] width 6 height 6
click at [38, 432] on div "Pen" at bounding box center [40, 549] width 14 height 8
click at [27, 411] on div at bounding box center [28, 407] width 9 height 9
click at [292, 432] on icon at bounding box center [289, 549] width 13 height 13
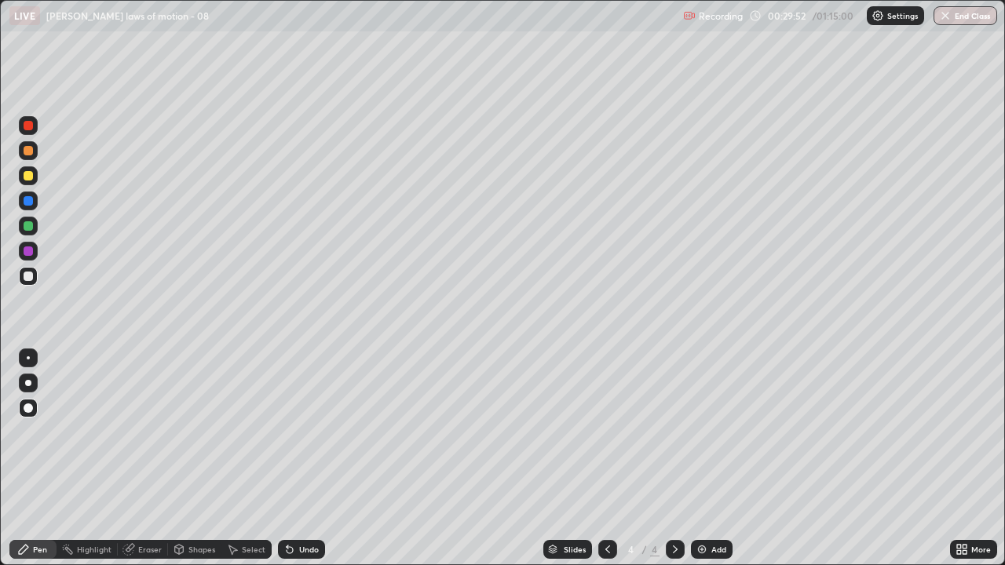
click at [704, 432] on img at bounding box center [701, 549] width 13 height 13
click at [283, 432] on icon at bounding box center [289, 549] width 13 height 13
click at [286, 432] on icon at bounding box center [287, 546] width 2 height 2
click at [606, 432] on icon at bounding box center [607, 549] width 13 height 13
click at [673, 432] on icon at bounding box center [675, 549] width 13 height 13
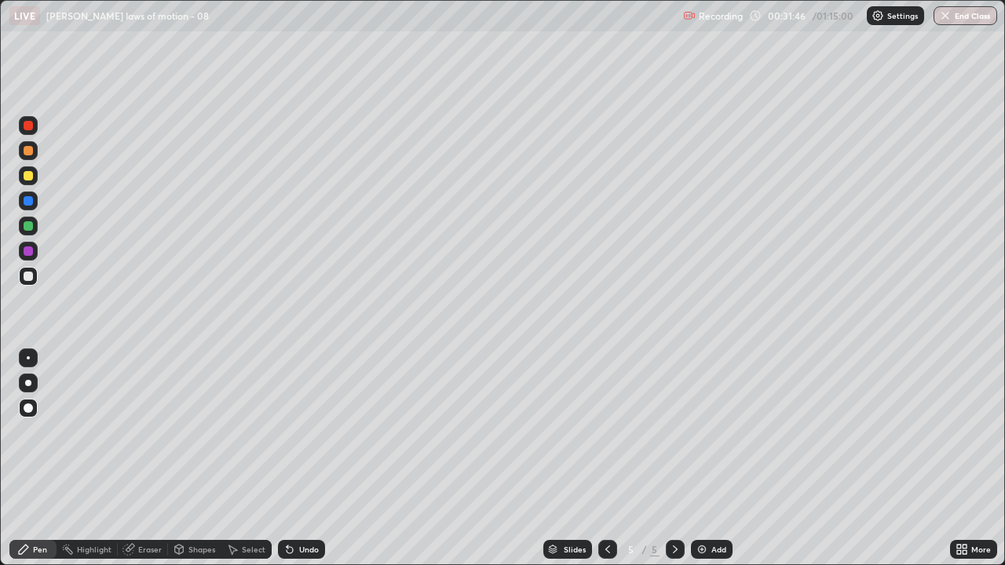
click at [704, 432] on div "Add" at bounding box center [712, 549] width 42 height 19
click at [598, 432] on div at bounding box center [607, 549] width 19 height 19
click at [606, 432] on icon at bounding box center [607, 549] width 13 height 13
click at [673, 432] on icon at bounding box center [675, 549] width 13 height 13
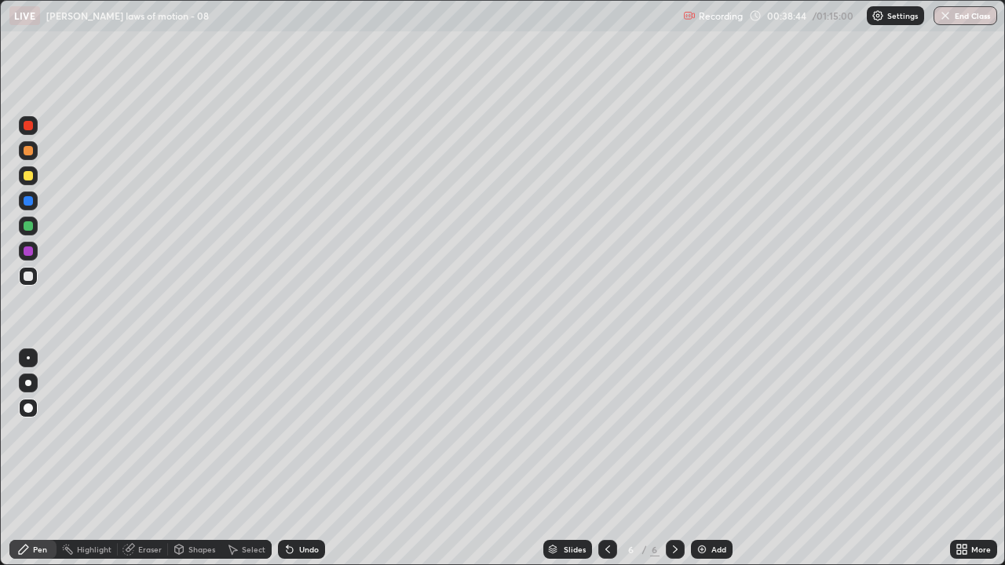
click at [29, 178] on div at bounding box center [28, 175] width 9 height 9
click at [28, 177] on div at bounding box center [28, 175] width 9 height 9
click at [26, 276] on div at bounding box center [28, 276] width 9 height 9
click at [29, 279] on div at bounding box center [28, 276] width 9 height 9
click at [25, 275] on div at bounding box center [28, 276] width 9 height 9
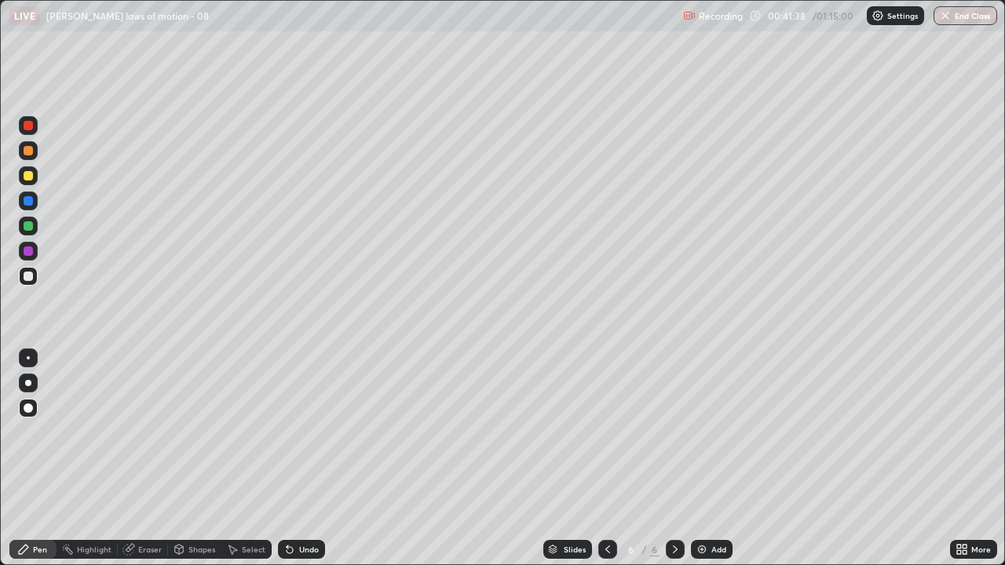
click at [698, 432] on img at bounding box center [701, 549] width 13 height 13
click at [31, 385] on div at bounding box center [28, 383] width 19 height 19
click at [27, 407] on div at bounding box center [28, 407] width 9 height 9
click at [286, 432] on icon at bounding box center [289, 550] width 6 height 6
click at [290, 432] on icon at bounding box center [289, 549] width 13 height 13
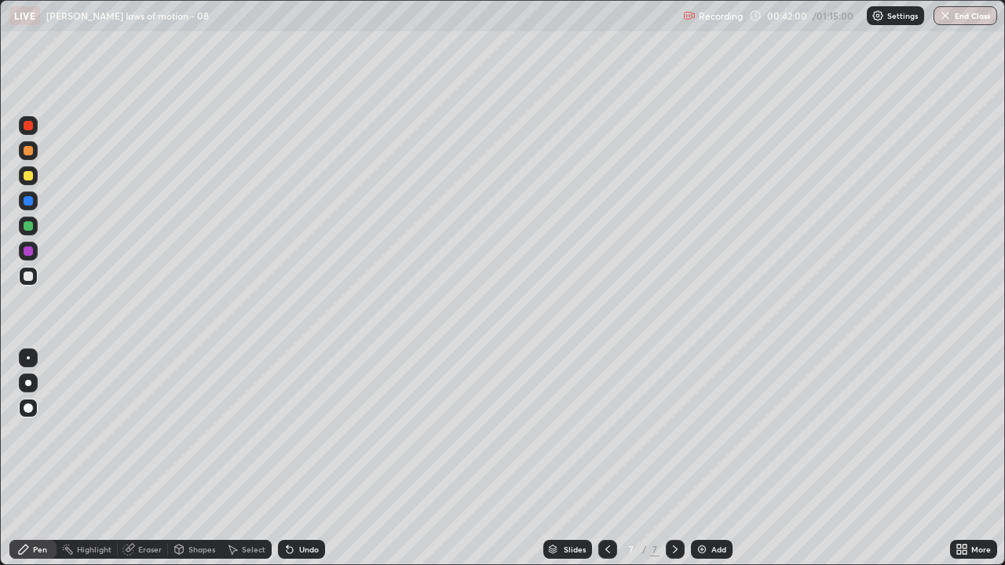
click at [292, 432] on icon at bounding box center [289, 549] width 13 height 13
click at [290, 432] on icon at bounding box center [289, 550] width 6 height 6
click at [287, 432] on icon at bounding box center [289, 550] width 6 height 6
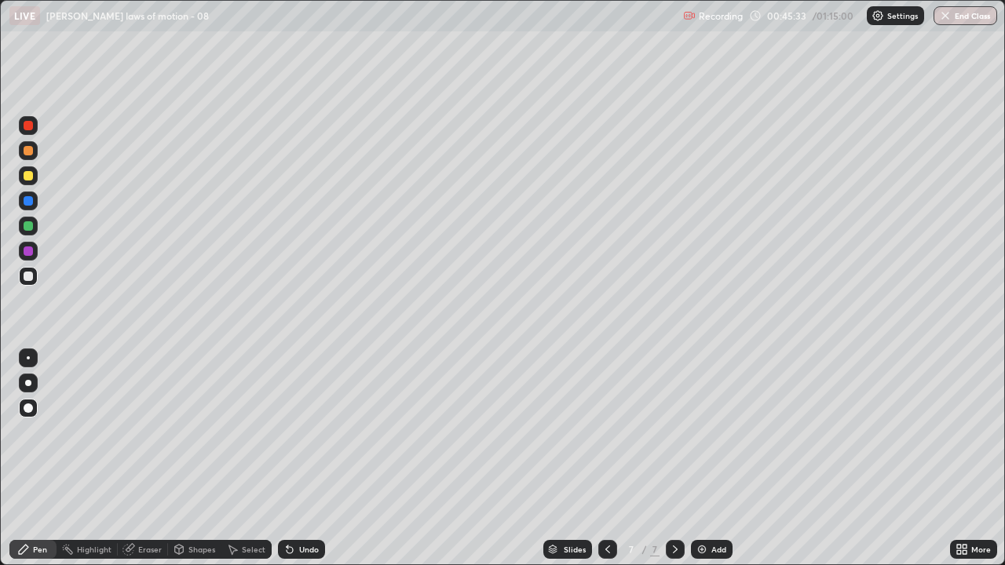
click at [34, 407] on div at bounding box center [28, 408] width 19 height 19
click at [697, 432] on img at bounding box center [701, 549] width 13 height 13
click at [29, 273] on div at bounding box center [28, 276] width 9 height 9
click at [42, 432] on div "Pen" at bounding box center [40, 549] width 14 height 8
click at [286, 432] on icon at bounding box center [289, 550] width 6 height 6
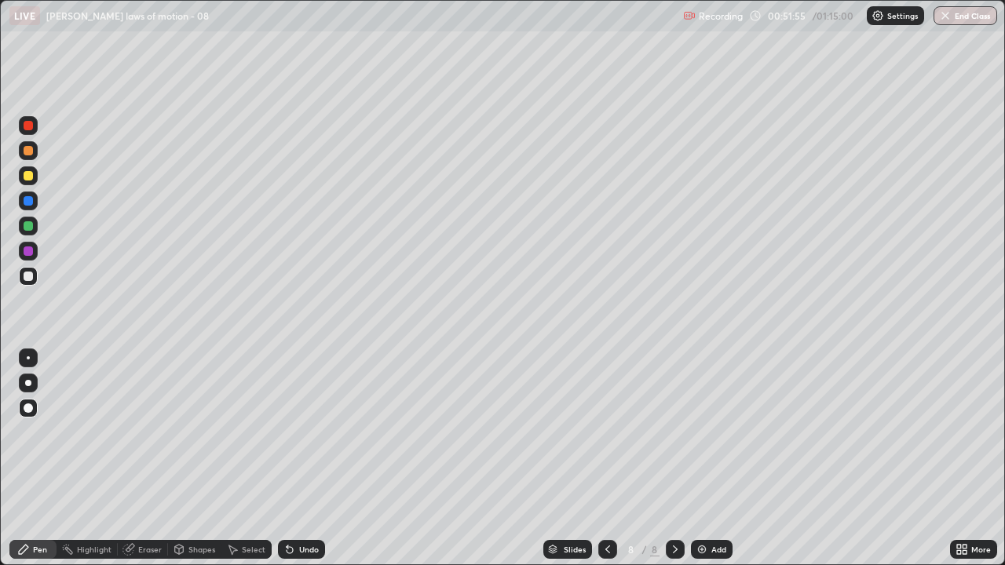
click at [711, 432] on div "Add" at bounding box center [718, 549] width 15 height 8
click at [31, 276] on div at bounding box center [28, 276] width 9 height 9
click at [285, 432] on div "Undo" at bounding box center [301, 549] width 47 height 19
click at [149, 432] on div "Eraser" at bounding box center [150, 549] width 24 height 8
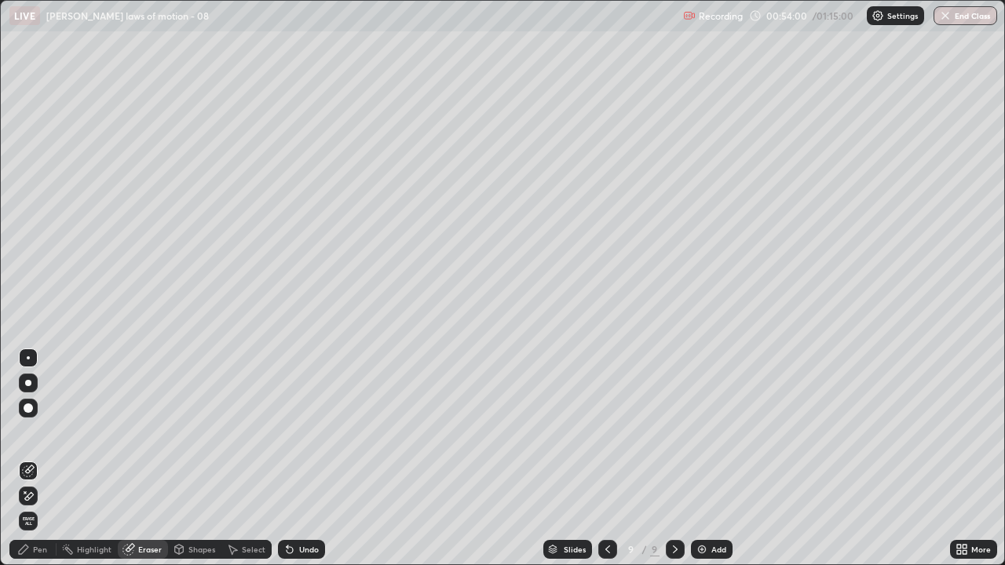
click at [37, 432] on div "Pen" at bounding box center [40, 549] width 14 height 8
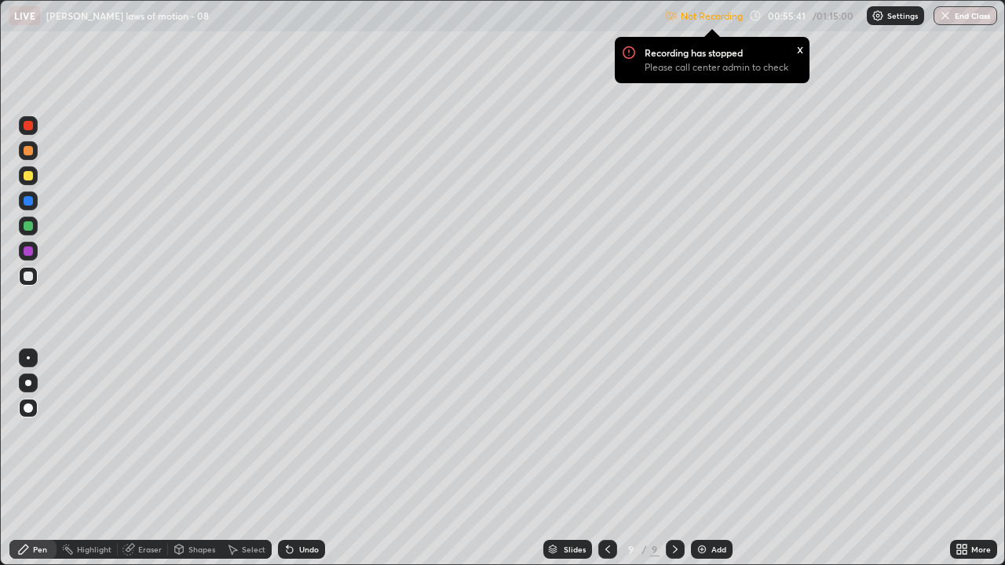
click at [27, 180] on div at bounding box center [28, 175] width 9 height 9
click at [697, 432] on img at bounding box center [701, 549] width 13 height 13
click at [614, 432] on div at bounding box center [606, 549] width 19 height 19
click at [673, 432] on icon at bounding box center [675, 549] width 13 height 13
click at [882, 18] on img at bounding box center [877, 15] width 13 height 13
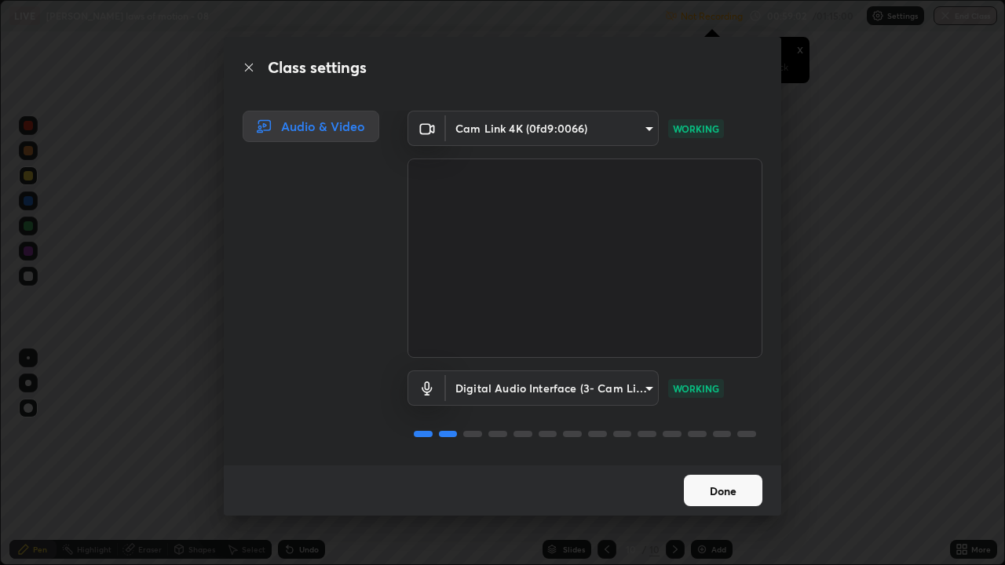
click at [750, 432] on button "Done" at bounding box center [723, 490] width 78 height 31
click at [694, 432] on button "Done" at bounding box center [723, 490] width 78 height 31
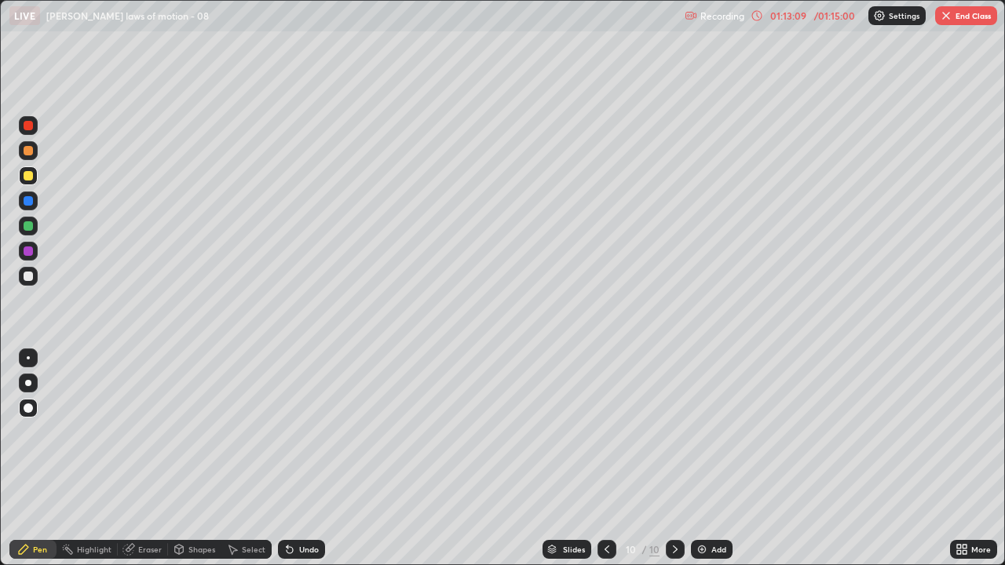
click at [963, 14] on button "End Class" at bounding box center [966, 15] width 62 height 19
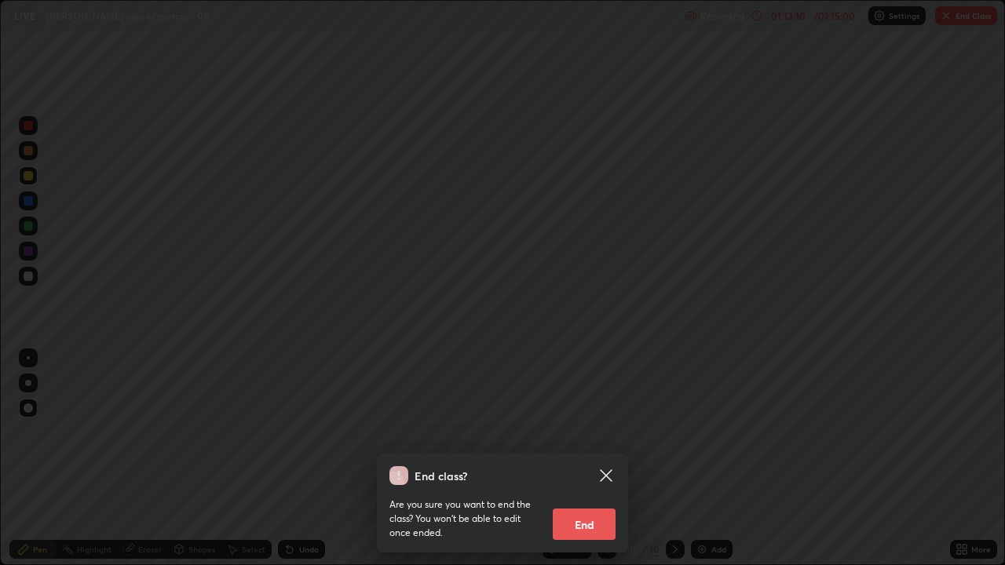
click at [586, 432] on button "End" at bounding box center [584, 524] width 63 height 31
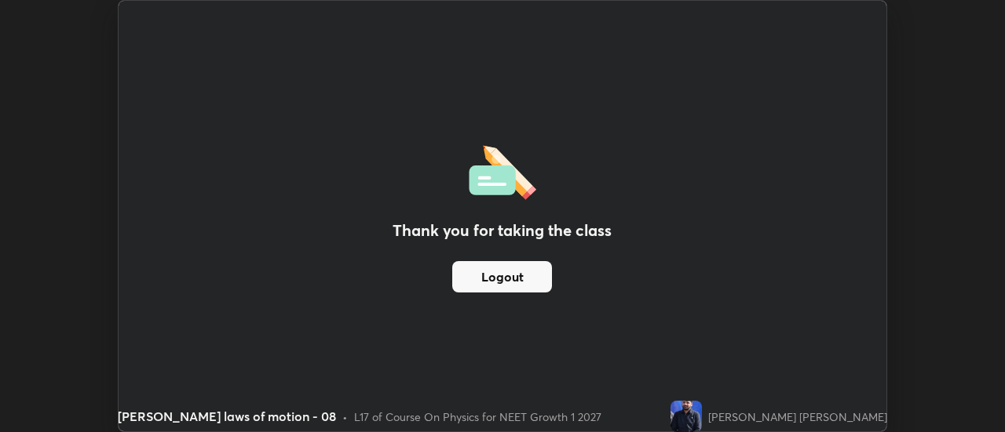
scroll to position [78052, 77480]
